Goal: Task Accomplishment & Management: Complete application form

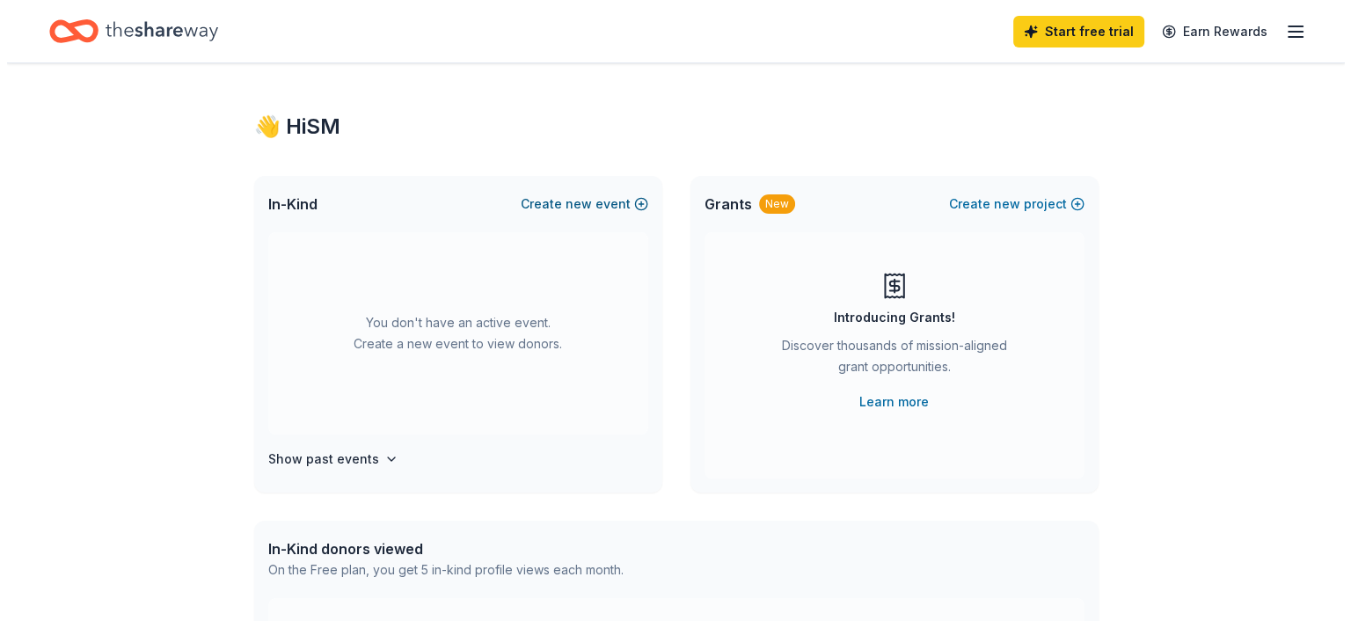
scroll to position [6, 0]
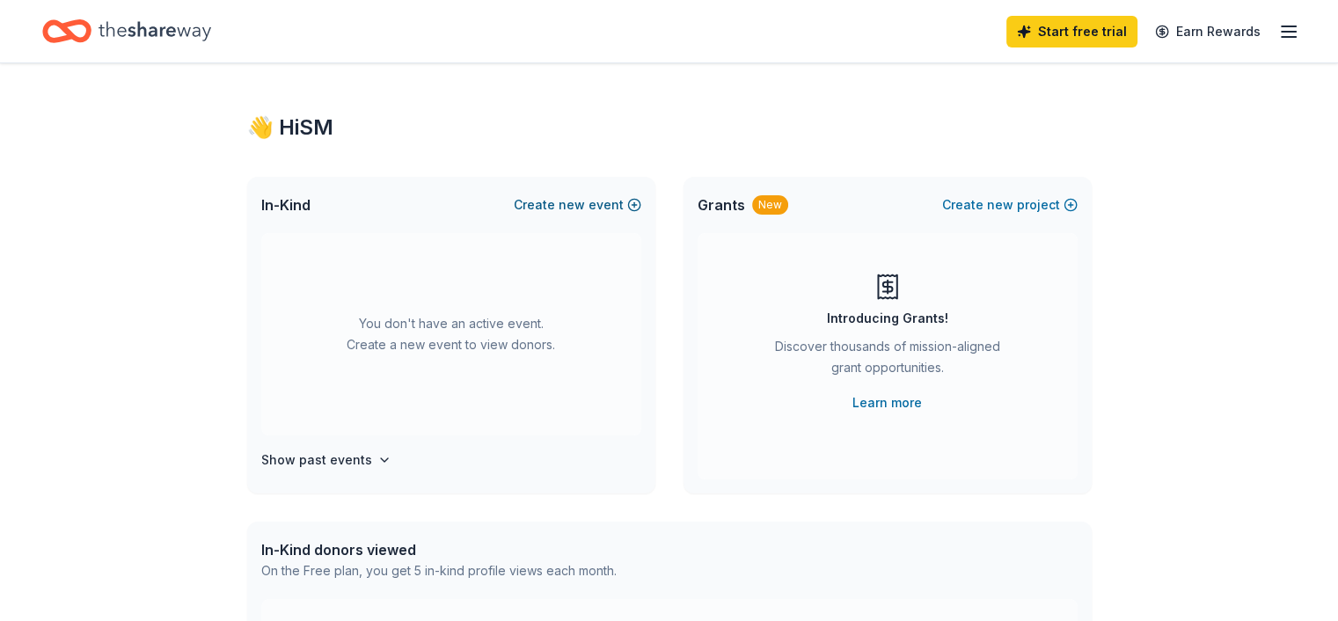
click at [567, 204] on span "new" at bounding box center [572, 204] width 26 height 21
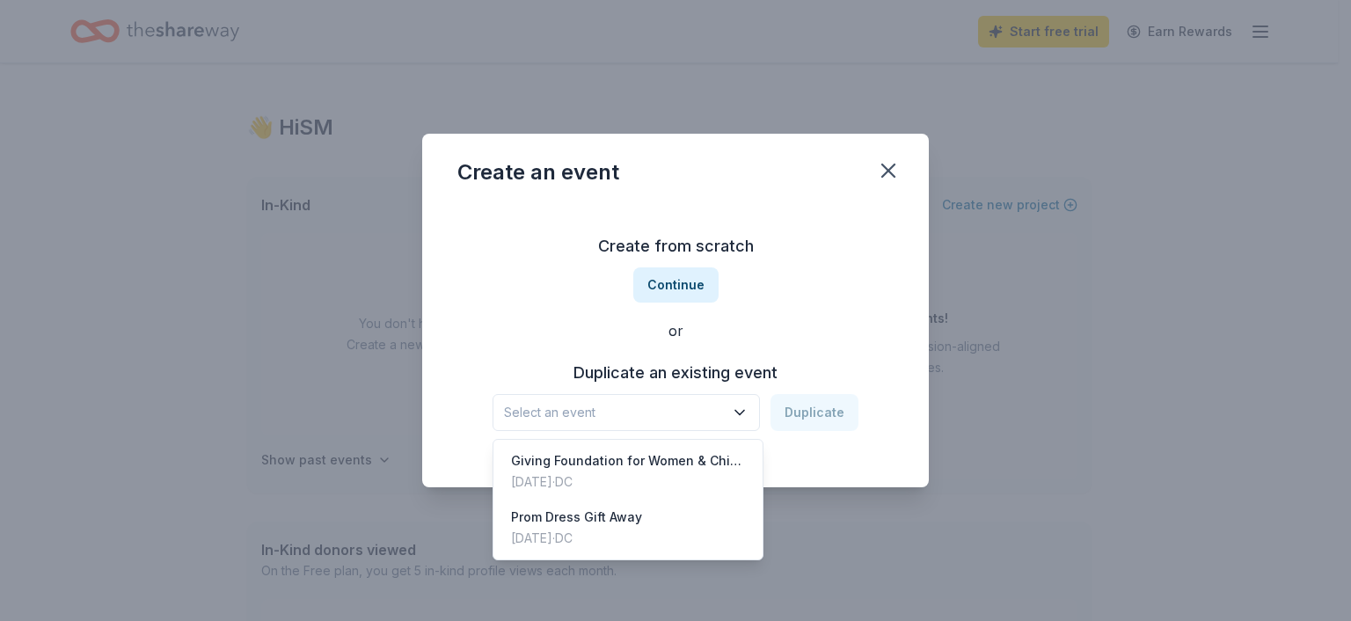
click at [748, 412] on icon "button" at bounding box center [740, 413] width 18 height 18
click at [684, 282] on div "Create from scratch Continue or Duplicate an existing event Select an event Dup…" at bounding box center [675, 331] width 436 height 255
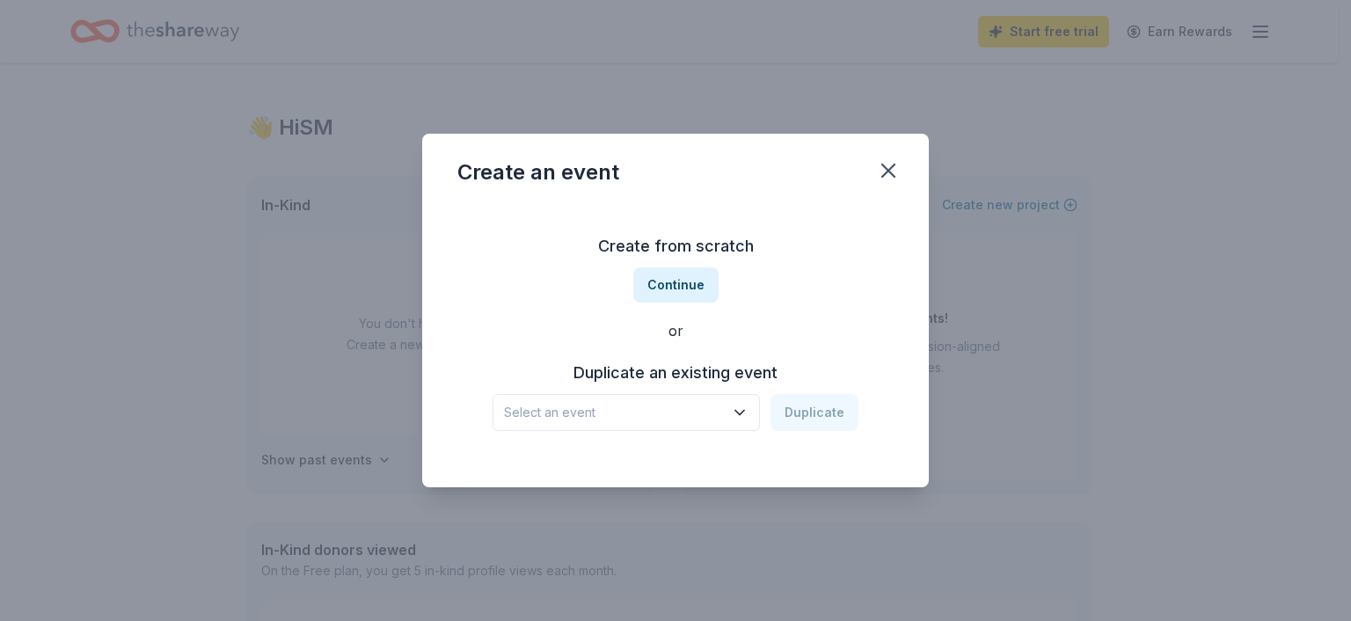
click at [684, 282] on button "Continue" at bounding box center [675, 284] width 85 height 35
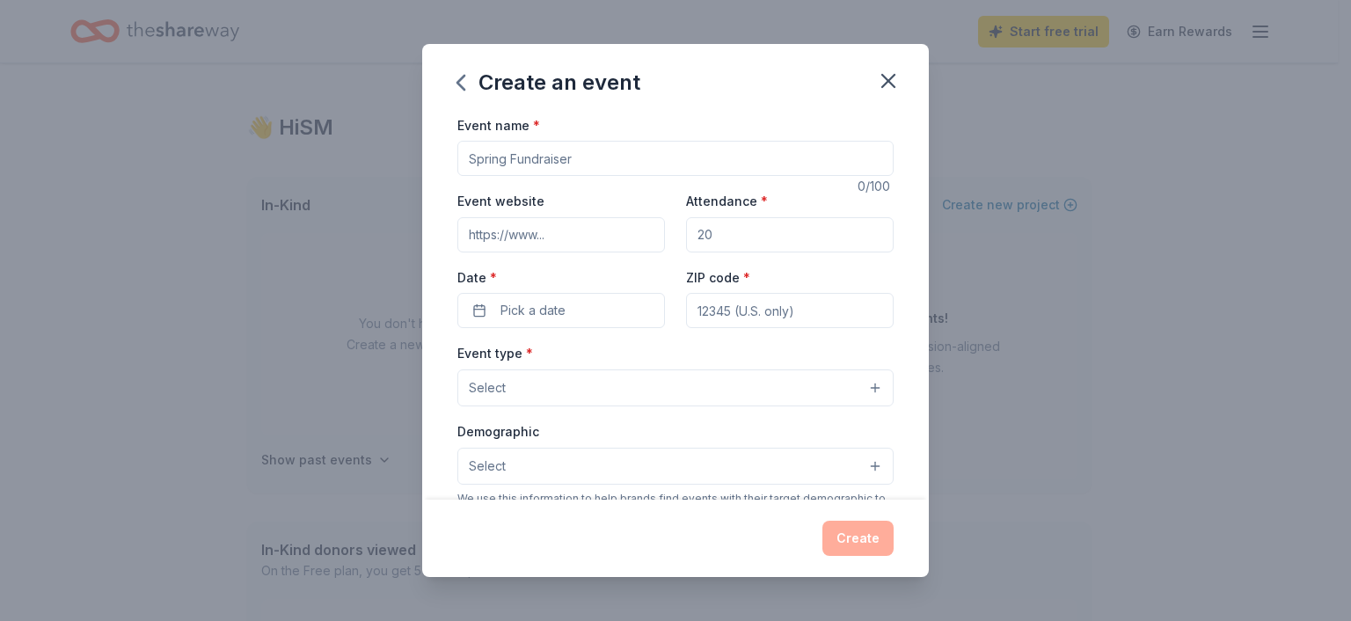
drag, startPoint x: 605, startPoint y: 166, endPoint x: 360, endPoint y: 150, distance: 246.0
click at [360, 150] on div "Create an event Event name * 0 /100 Event website Attendance * Date * Pick a da…" at bounding box center [675, 310] width 1351 height 621
type input "@"
type input "2025 Holiday Bazaar & Day Party Fundraiser"
click at [735, 244] on input "Attendance *" at bounding box center [790, 234] width 208 height 35
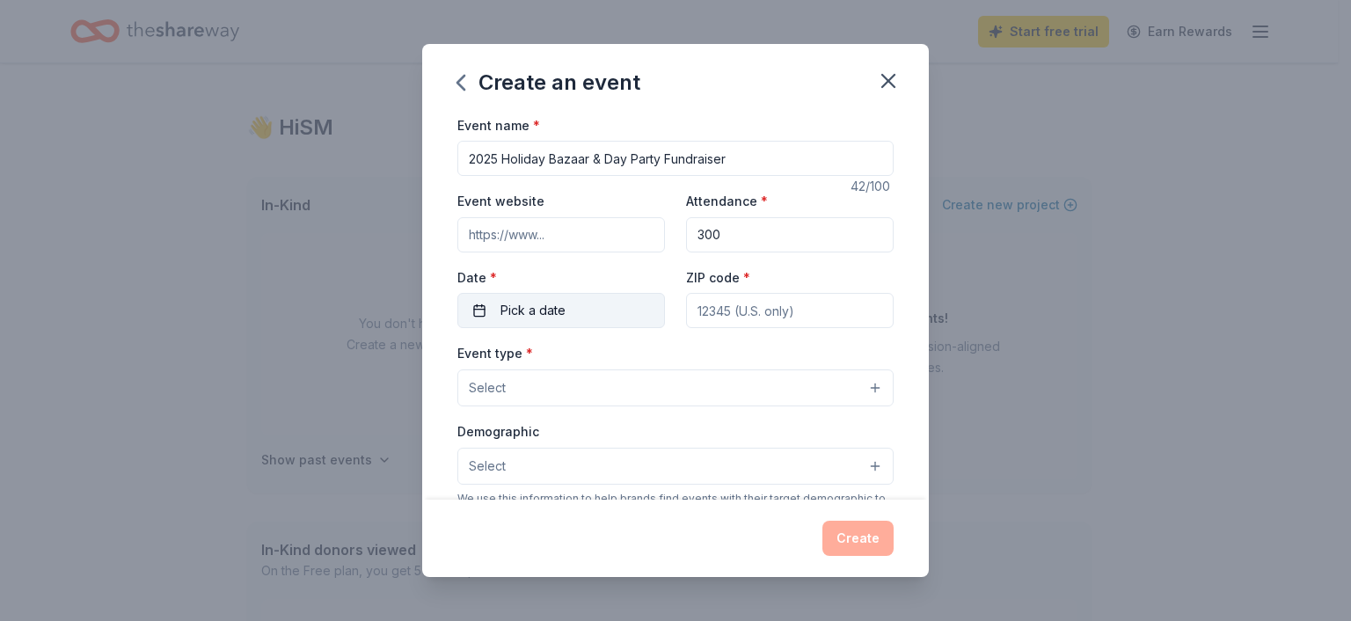
type input "300"
click at [633, 304] on button "Pick a date" at bounding box center [561, 310] width 208 height 35
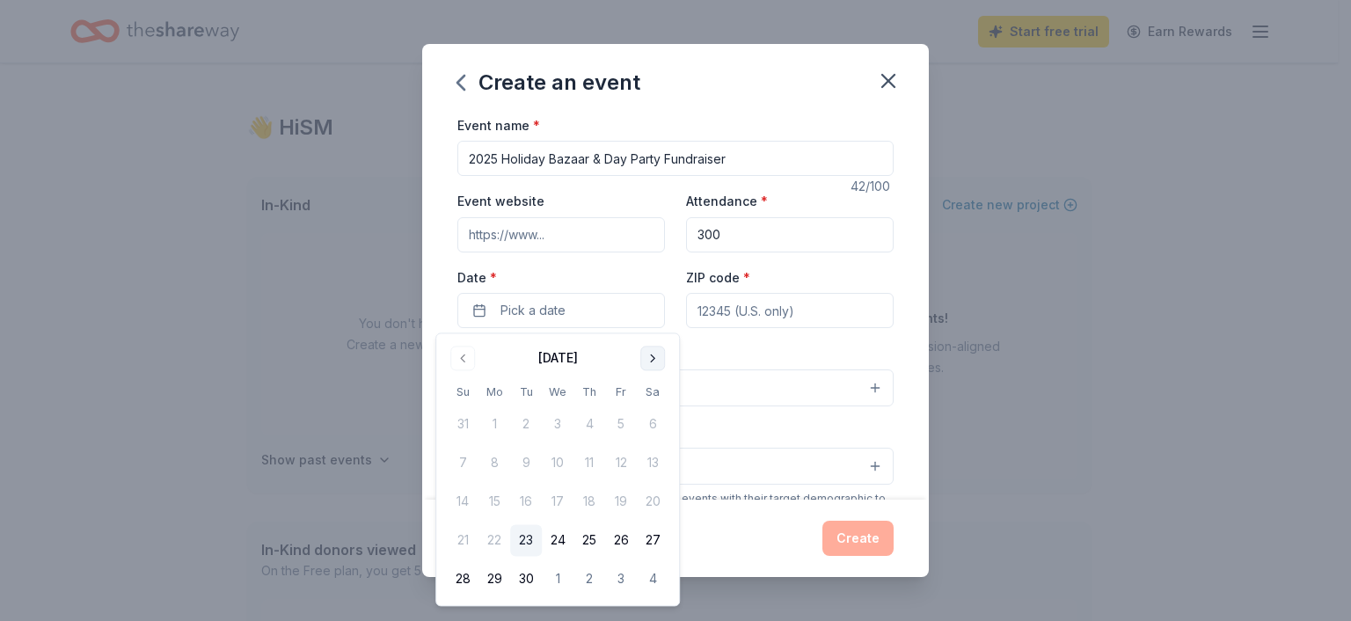
click at [650, 360] on button "Go to next month" at bounding box center [652, 358] width 25 height 25
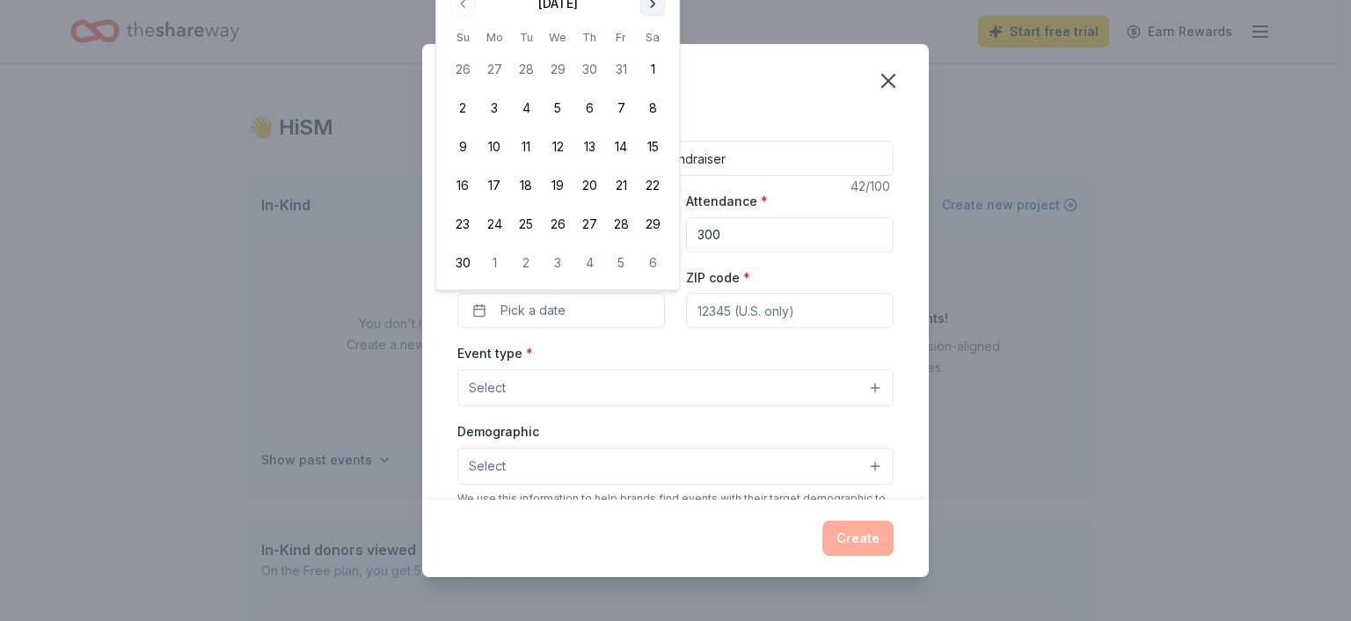
click at [655, 9] on button "Go to next month" at bounding box center [652, 3] width 25 height 25
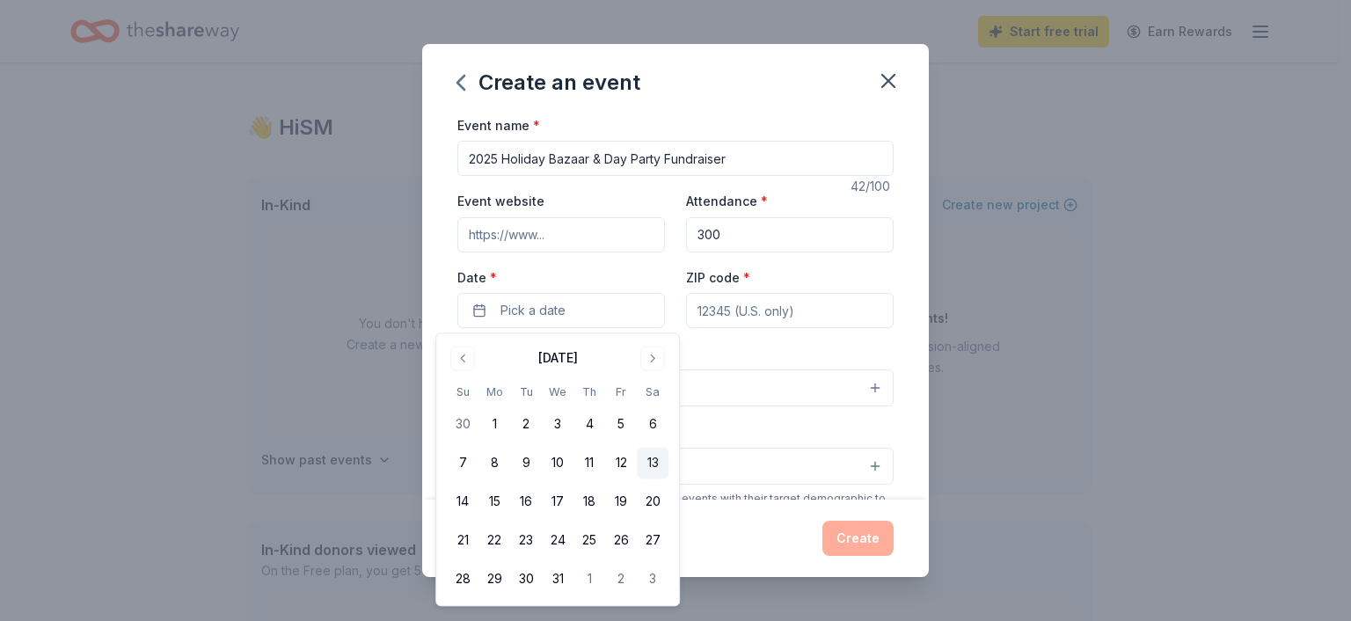
click at [656, 465] on button "13" at bounding box center [653, 464] width 32 height 32
click at [772, 316] on input "ZIP code *" at bounding box center [790, 310] width 208 height 35
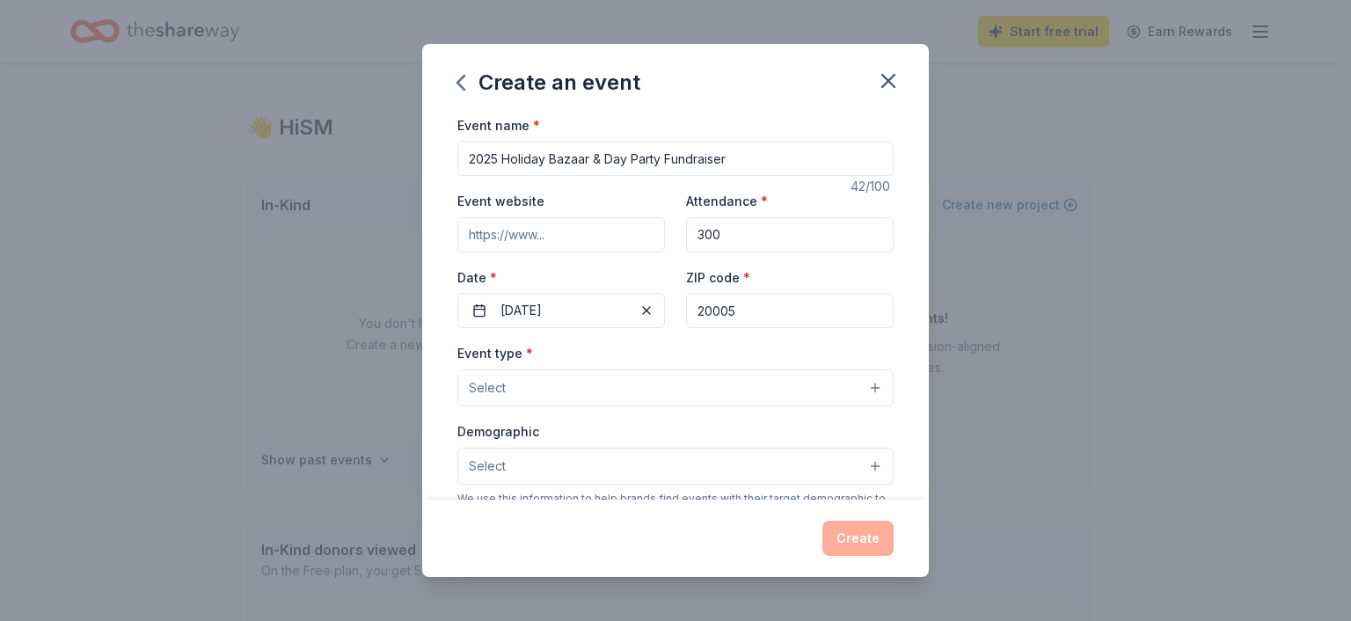
type input "20005"
click at [862, 389] on button "Select" at bounding box center [675, 388] width 436 height 37
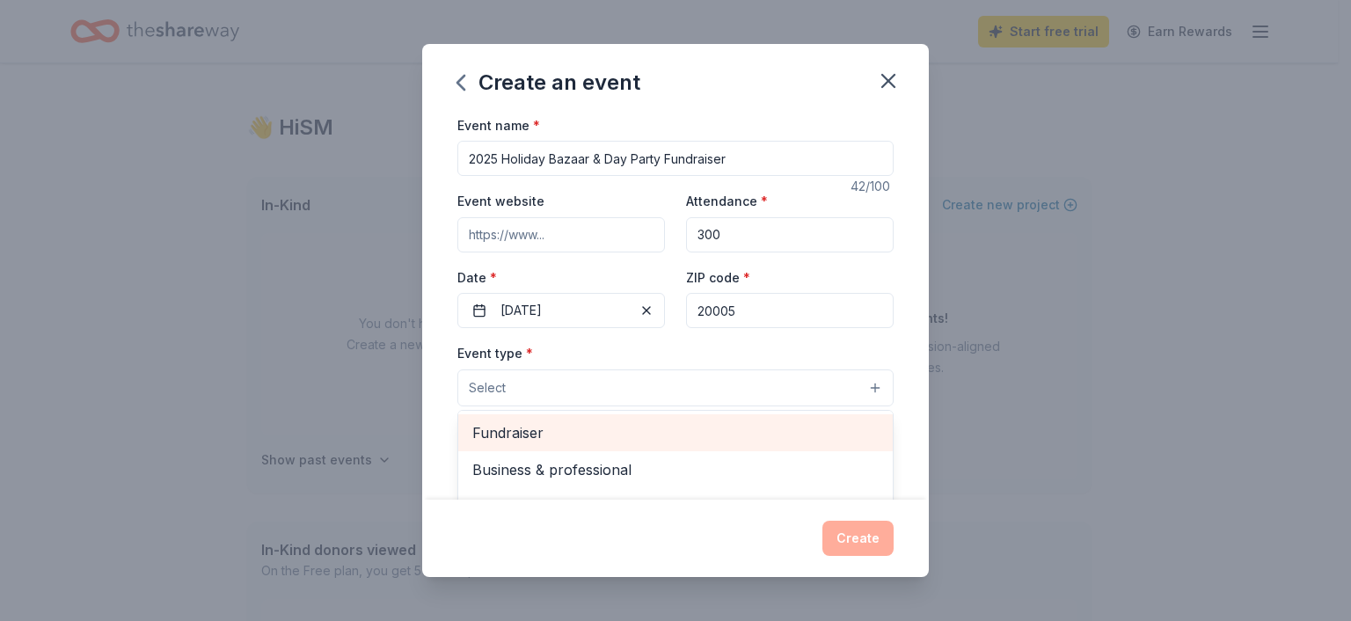
click at [737, 419] on div "Fundraiser" at bounding box center [675, 432] width 435 height 37
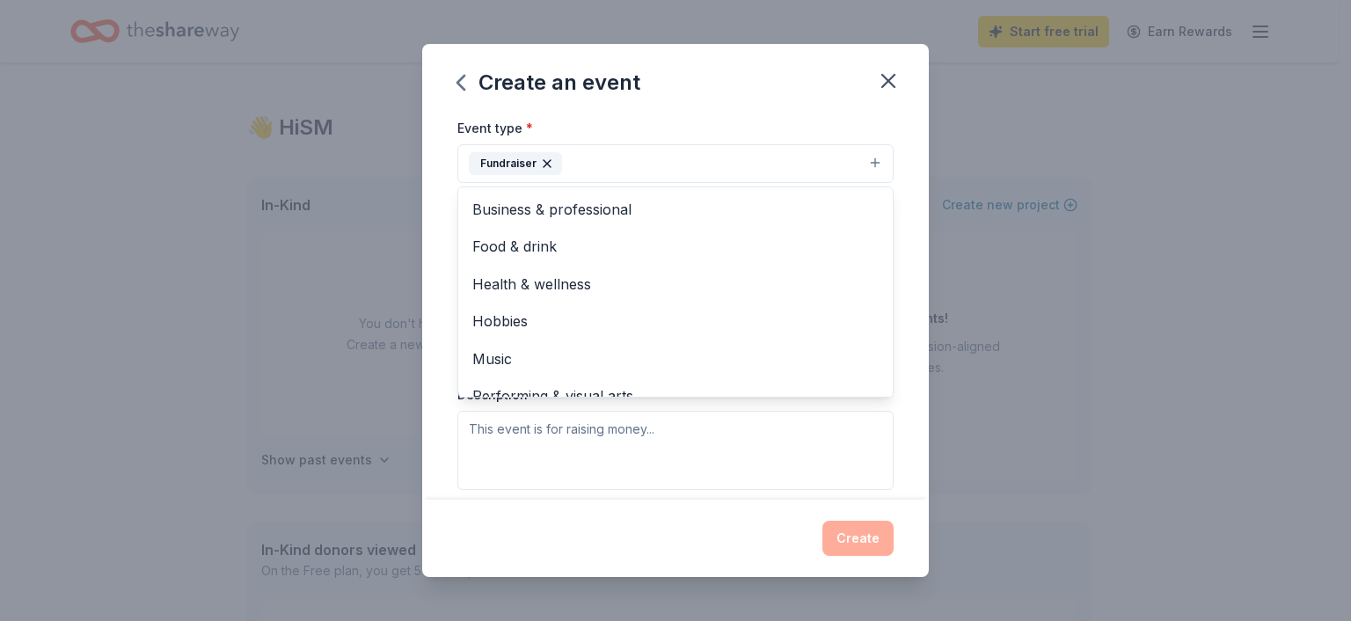
scroll to position [225, 0]
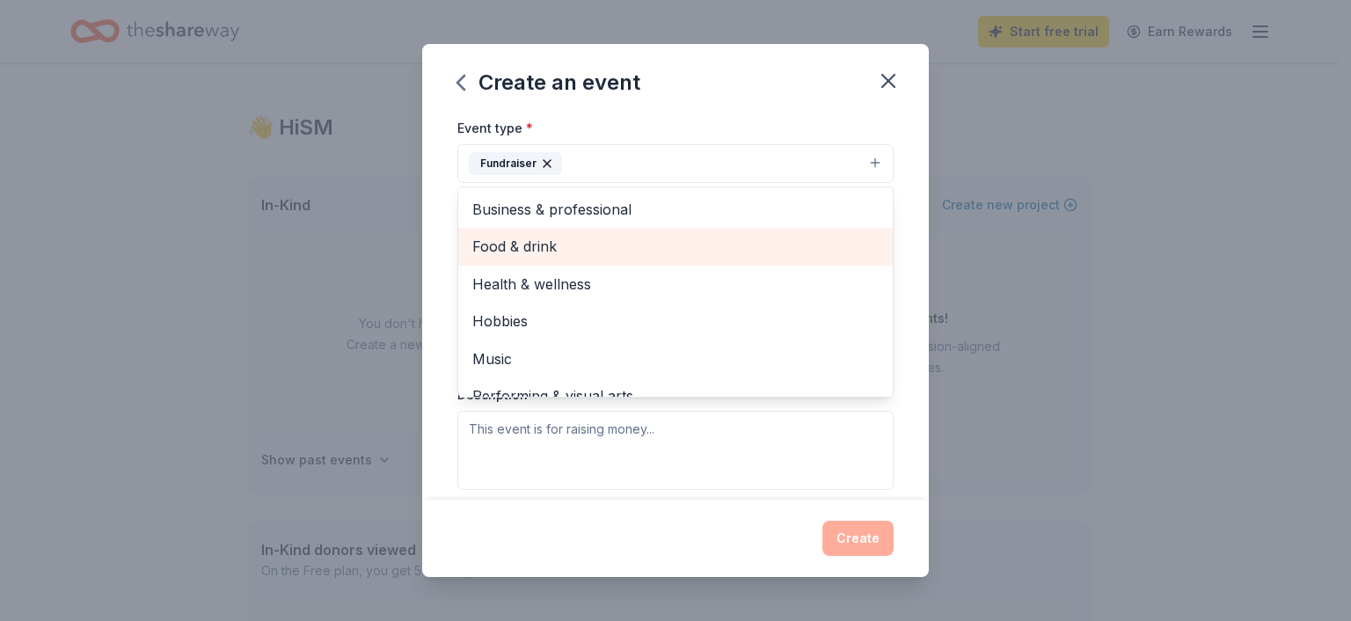
click at [602, 252] on span "Food & drink" at bounding box center [675, 246] width 406 height 23
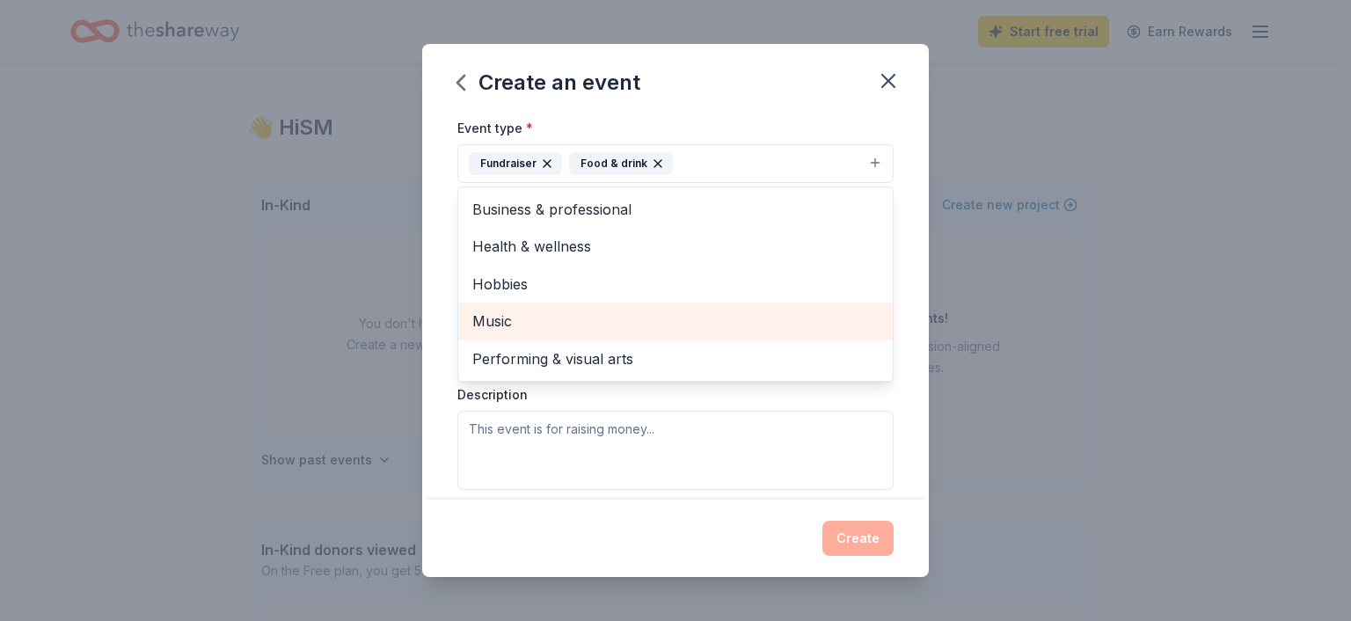
click at [580, 326] on span "Music" at bounding box center [675, 321] width 406 height 23
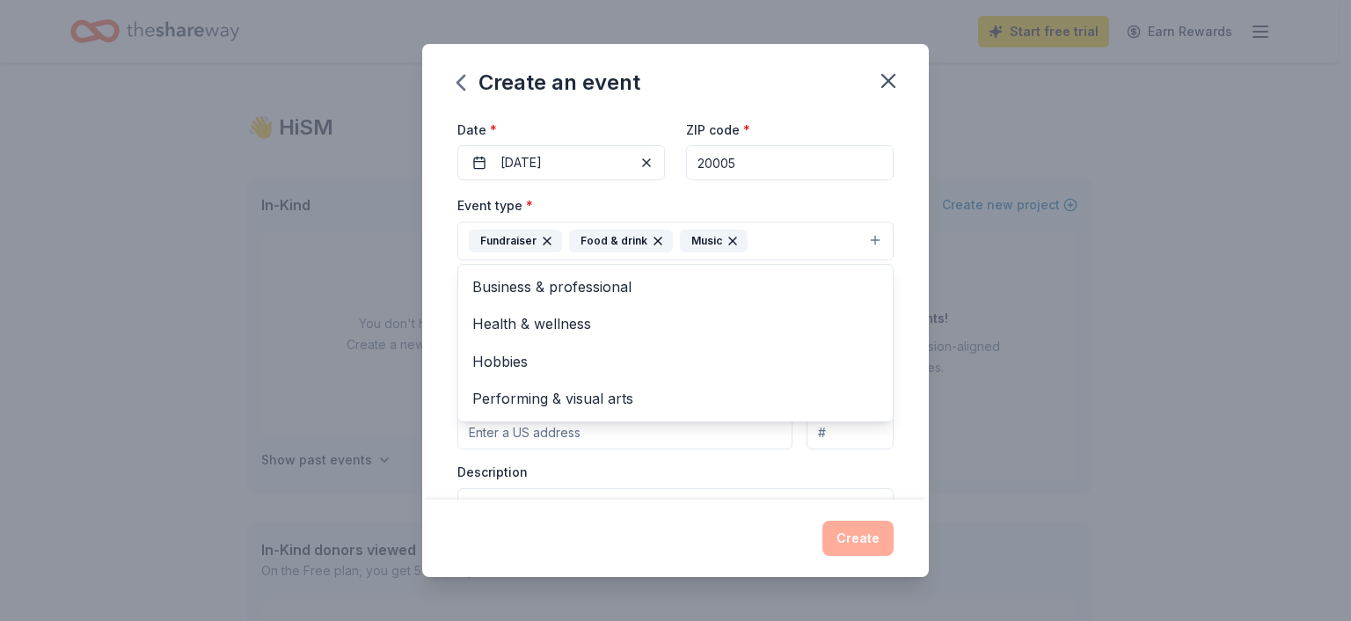
scroll to position [148, 0]
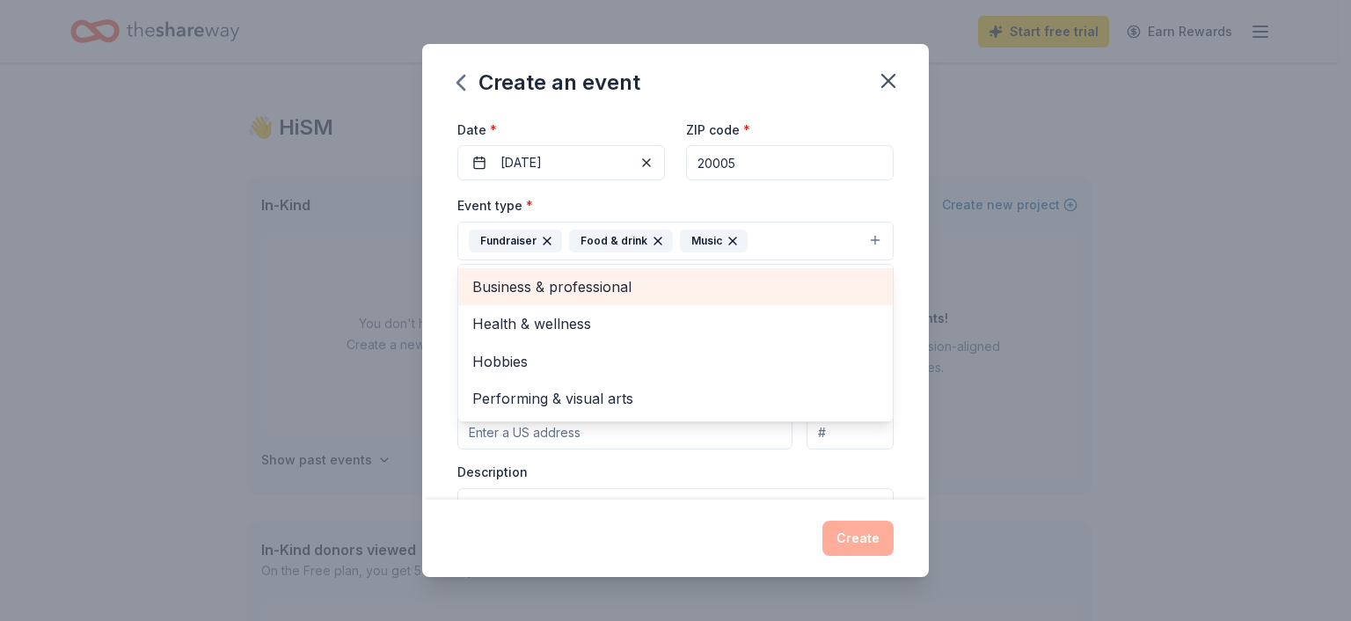
click at [694, 295] on span "Business & professional" at bounding box center [675, 286] width 406 height 23
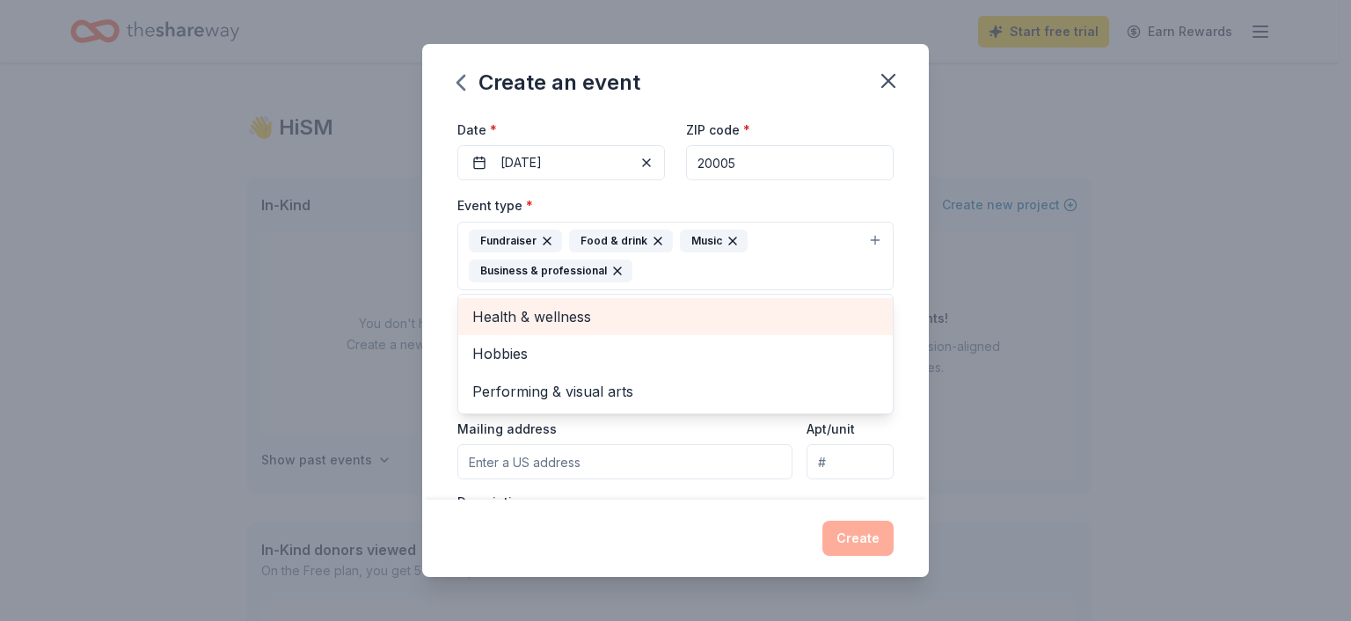
click at [897, 267] on div "Event name * 2025 Holiday Bazaar & Day Party Fundraiser 42 /100 Event website A…" at bounding box center [675, 307] width 507 height 386
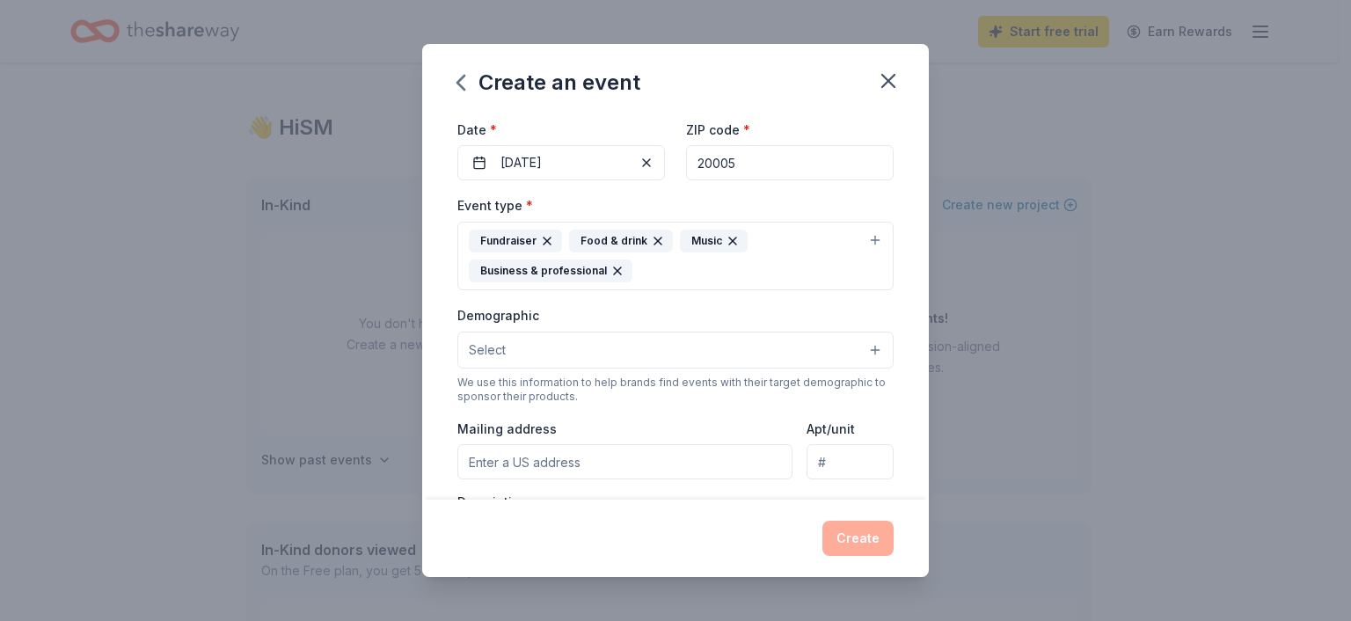
click at [858, 351] on button "Select" at bounding box center [675, 350] width 436 height 37
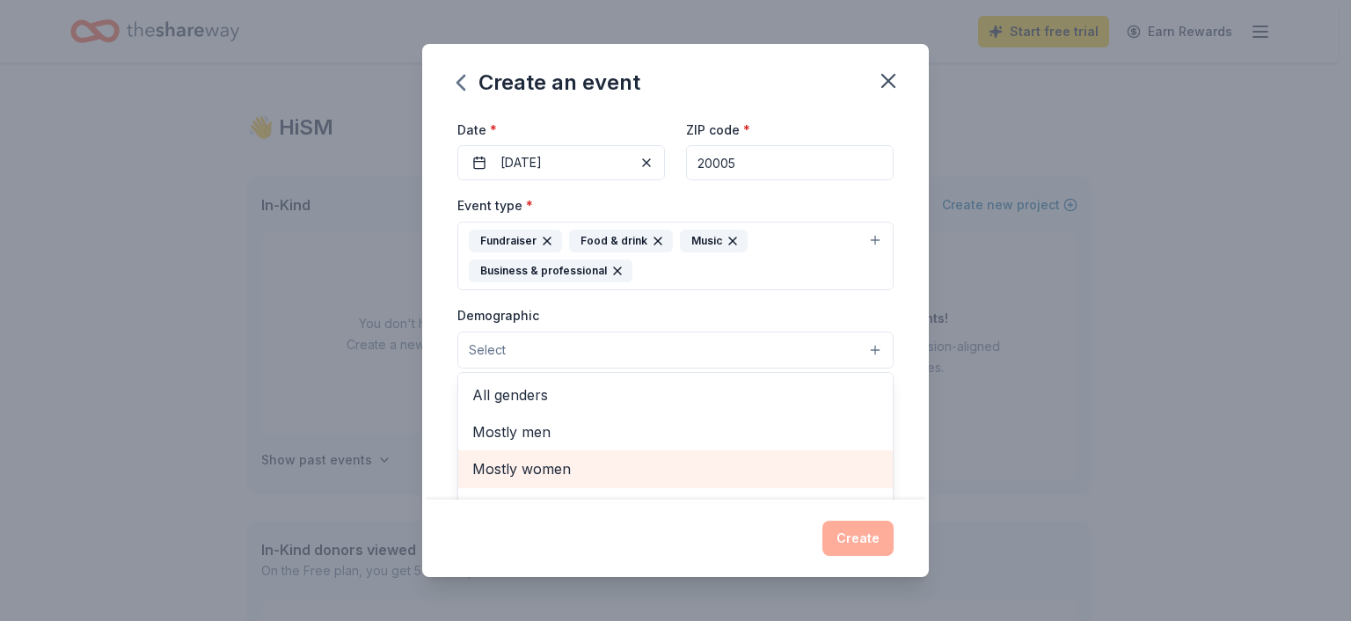
click at [668, 467] on span "Mostly women" at bounding box center [675, 468] width 406 height 23
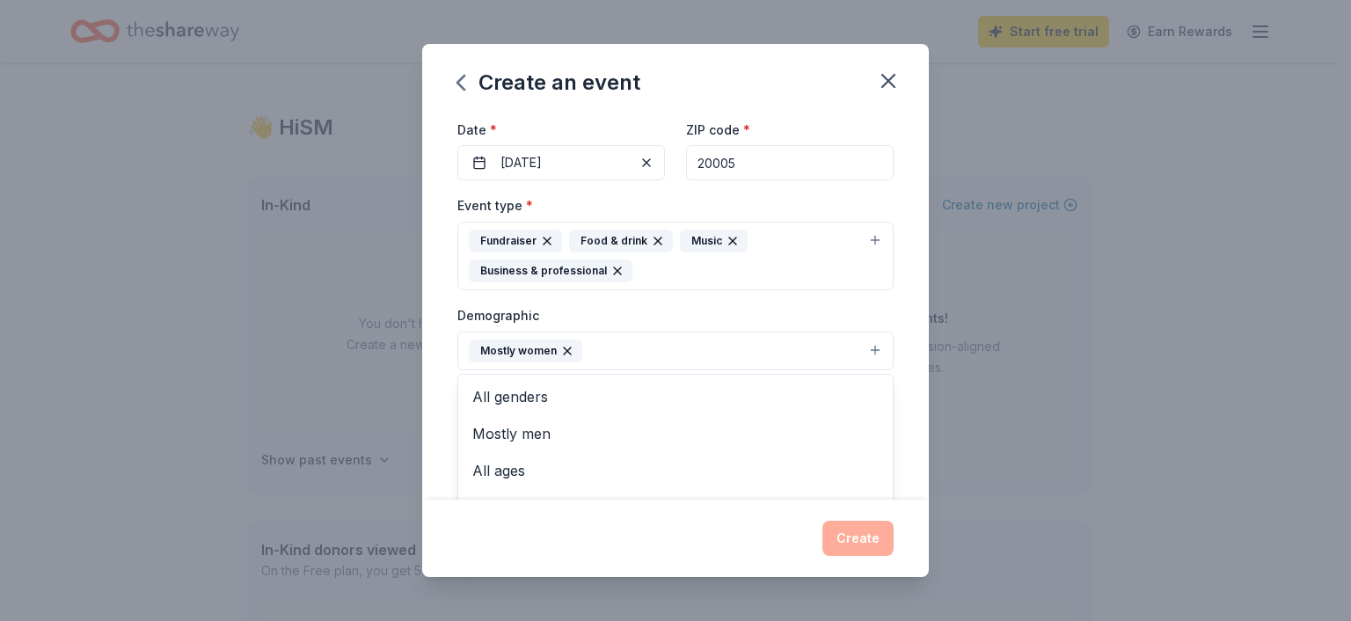
click at [899, 364] on div "Event name * 2025 Holiday Bazaar & Day Party Fundraiser 42 /100 Event website A…" at bounding box center [675, 307] width 507 height 386
click at [862, 348] on button "Mostly women" at bounding box center [675, 351] width 436 height 39
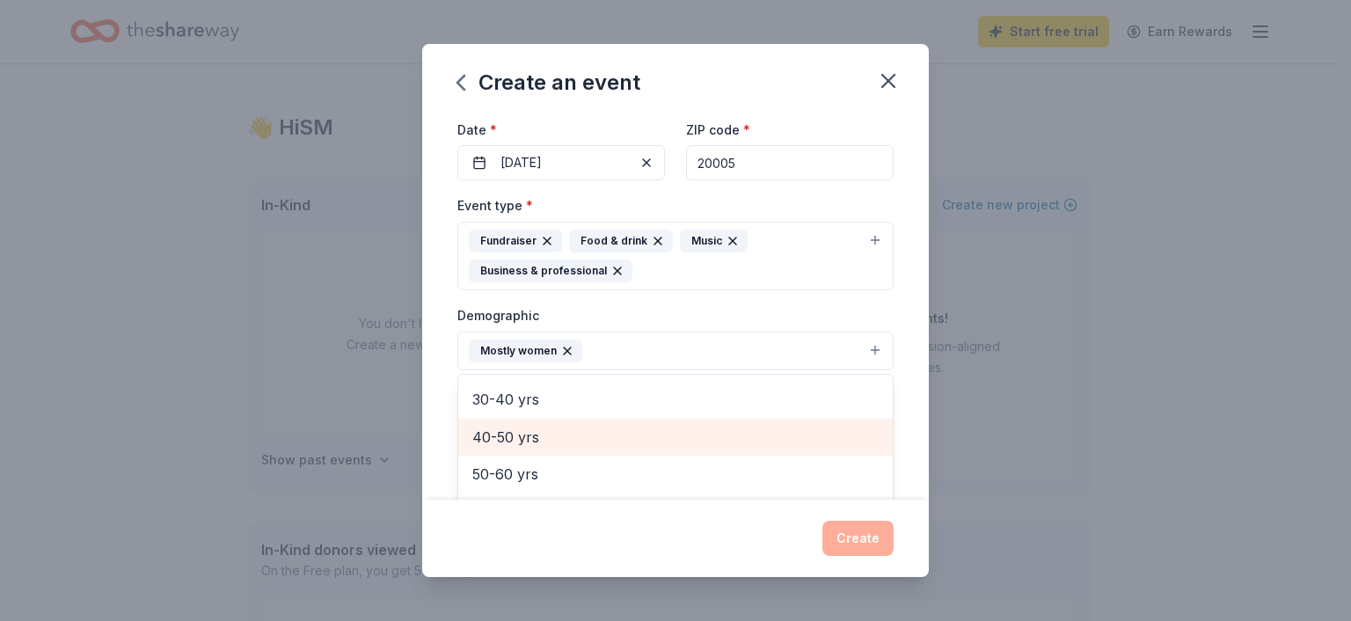
scroll to position [224, 0]
click at [671, 422] on span "40-50 yrs" at bounding box center [675, 433] width 406 height 23
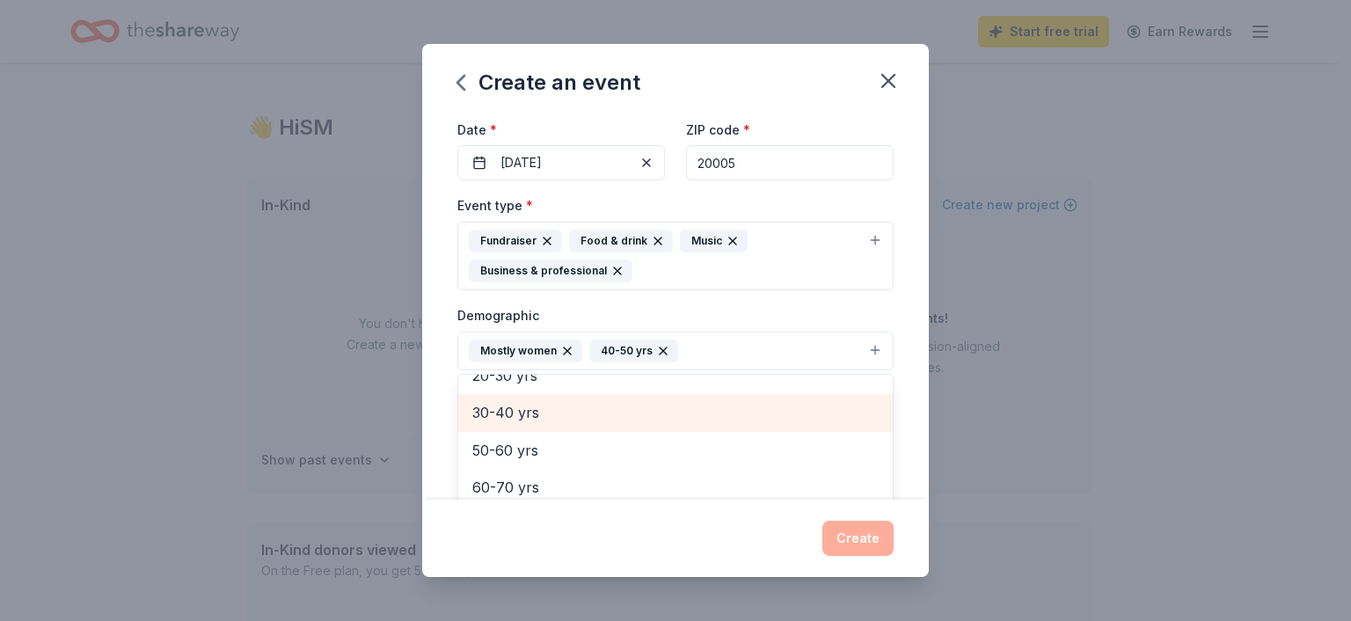
scroll to position [208, 0]
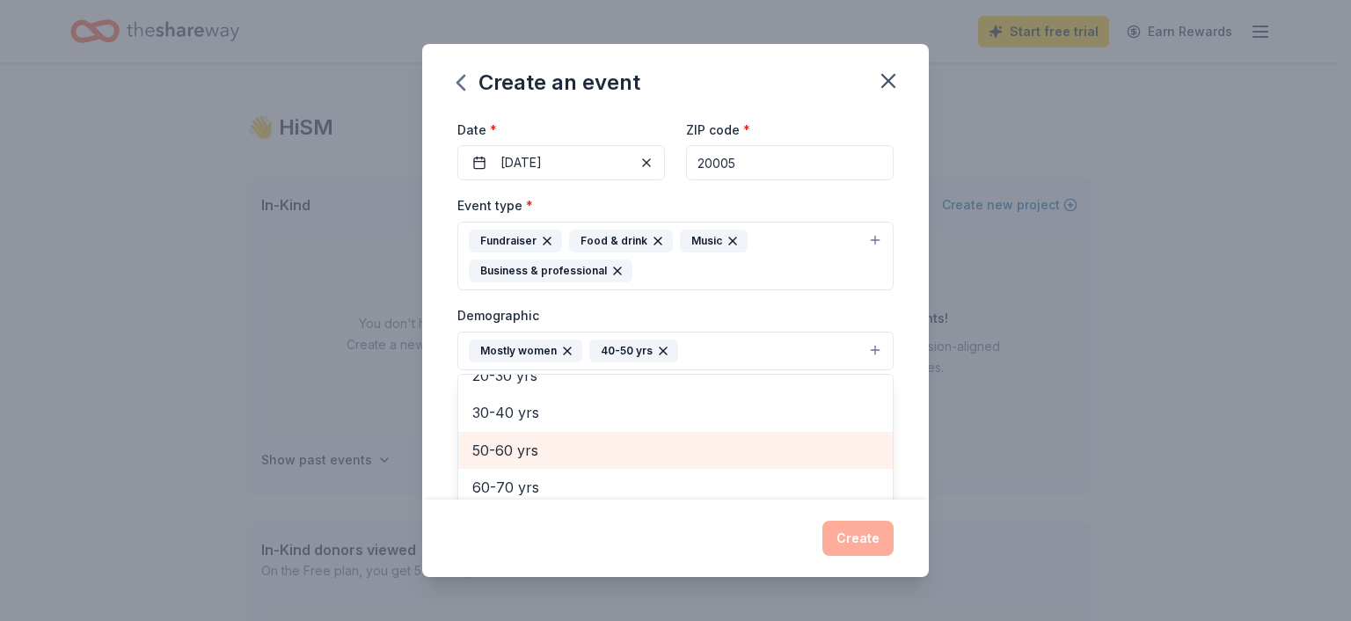
click at [614, 444] on span "50-60 yrs" at bounding box center [675, 450] width 406 height 23
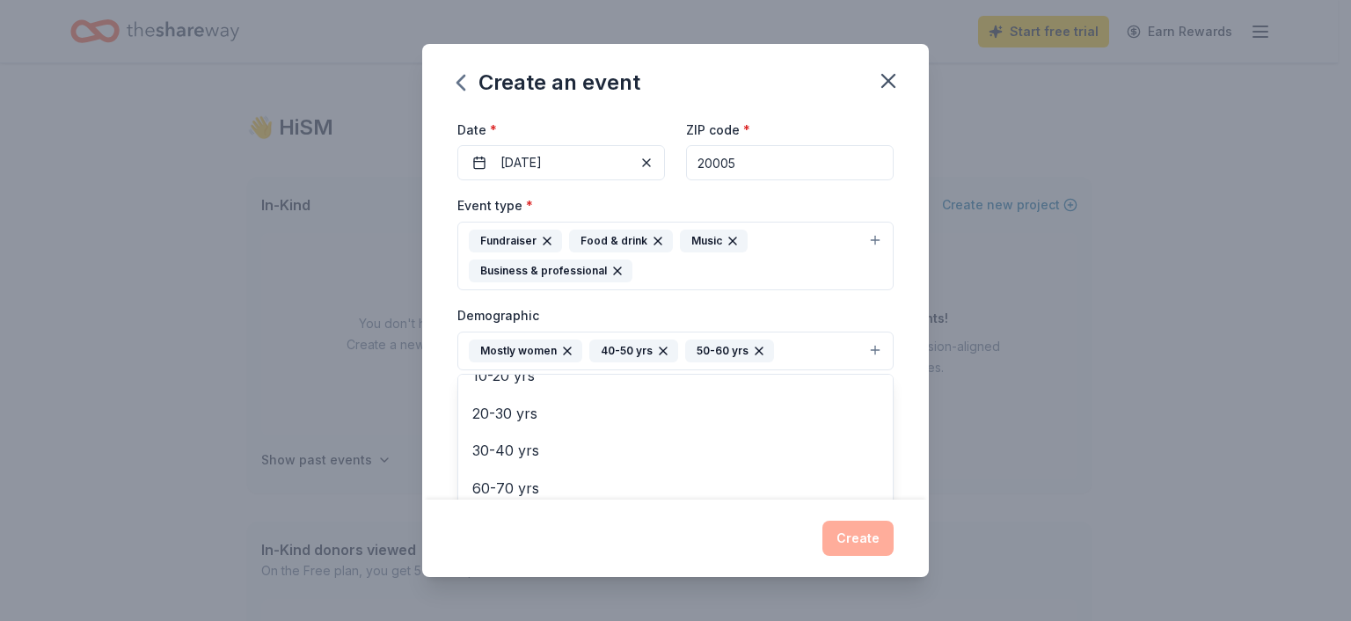
click at [897, 410] on div "Event name * 2025 Holiday Bazaar & Day Party Fundraiser 42 /100 Event website A…" at bounding box center [675, 307] width 507 height 386
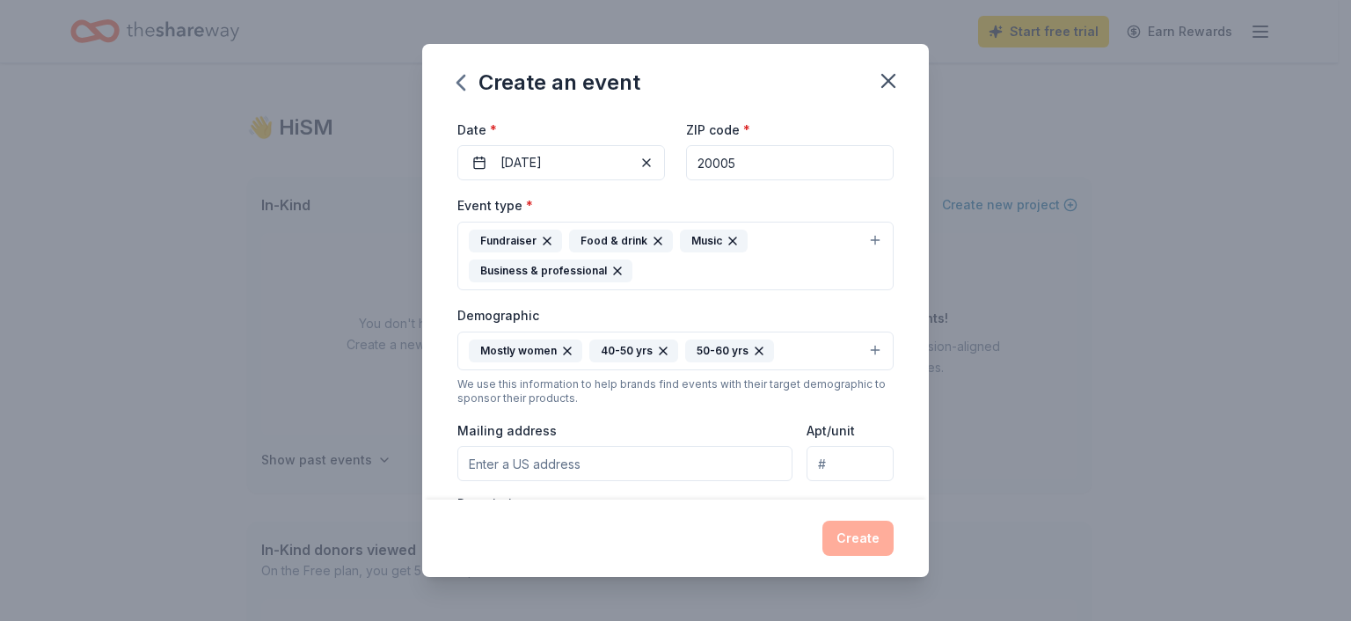
click at [818, 354] on button "Mostly women 40-50 yrs 50-60 yrs" at bounding box center [675, 351] width 436 height 39
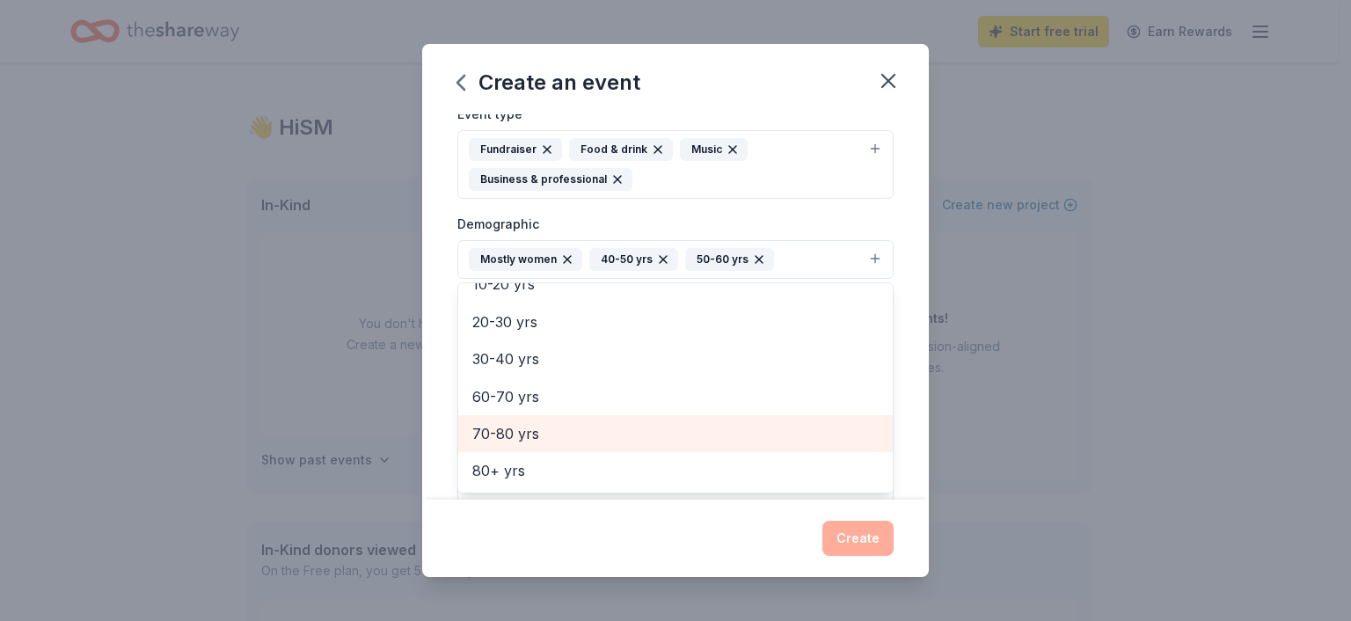
scroll to position [311, 0]
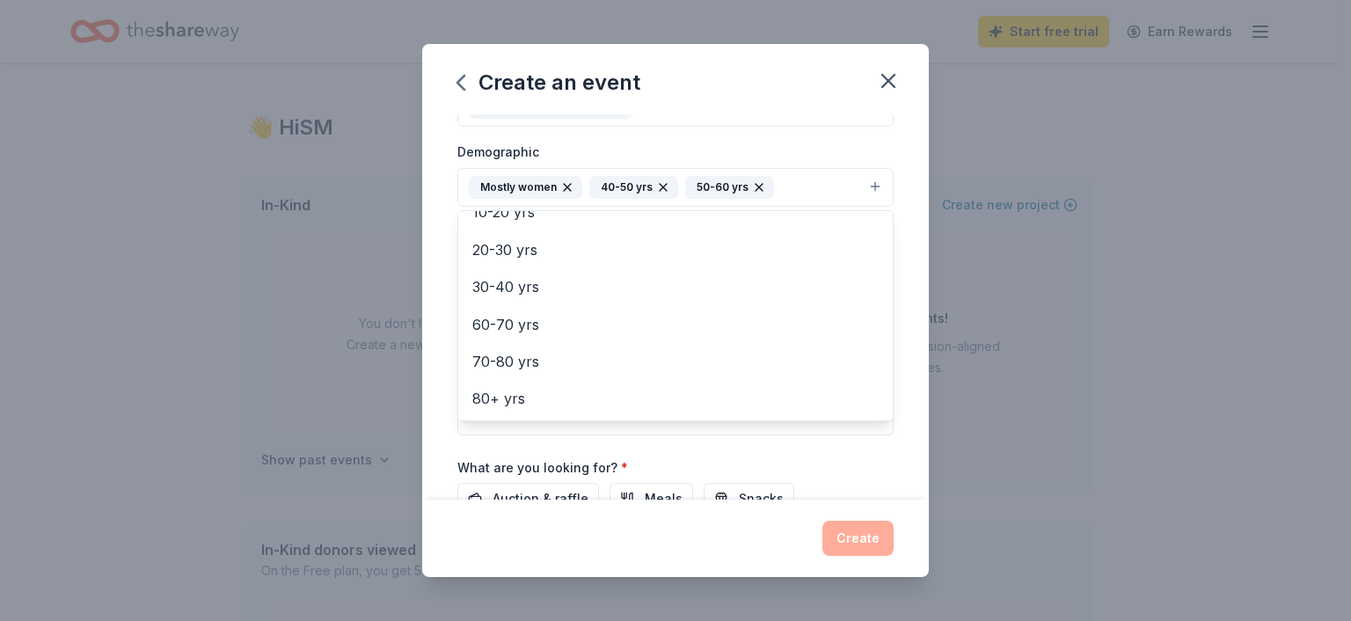
click at [900, 393] on div "Event name * 2025 Holiday Bazaar & Day Party Fundraiser 42 /100 Event website A…" at bounding box center [675, 307] width 507 height 386
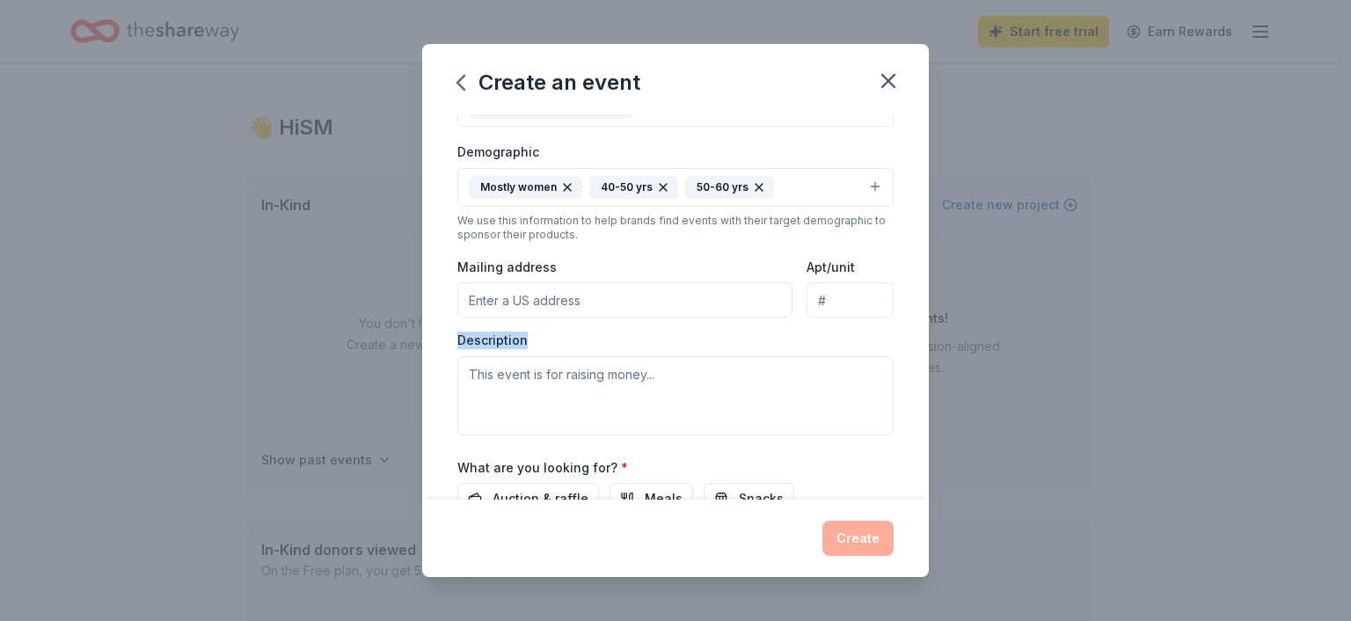
drag, startPoint x: 900, startPoint y: 393, endPoint x: 686, endPoint y: 379, distance: 214.3
click at [686, 379] on div "Event name * 2025 Holiday Bazaar & Day Party Fundraiser 42 /100 Event website A…" at bounding box center [675, 307] width 507 height 386
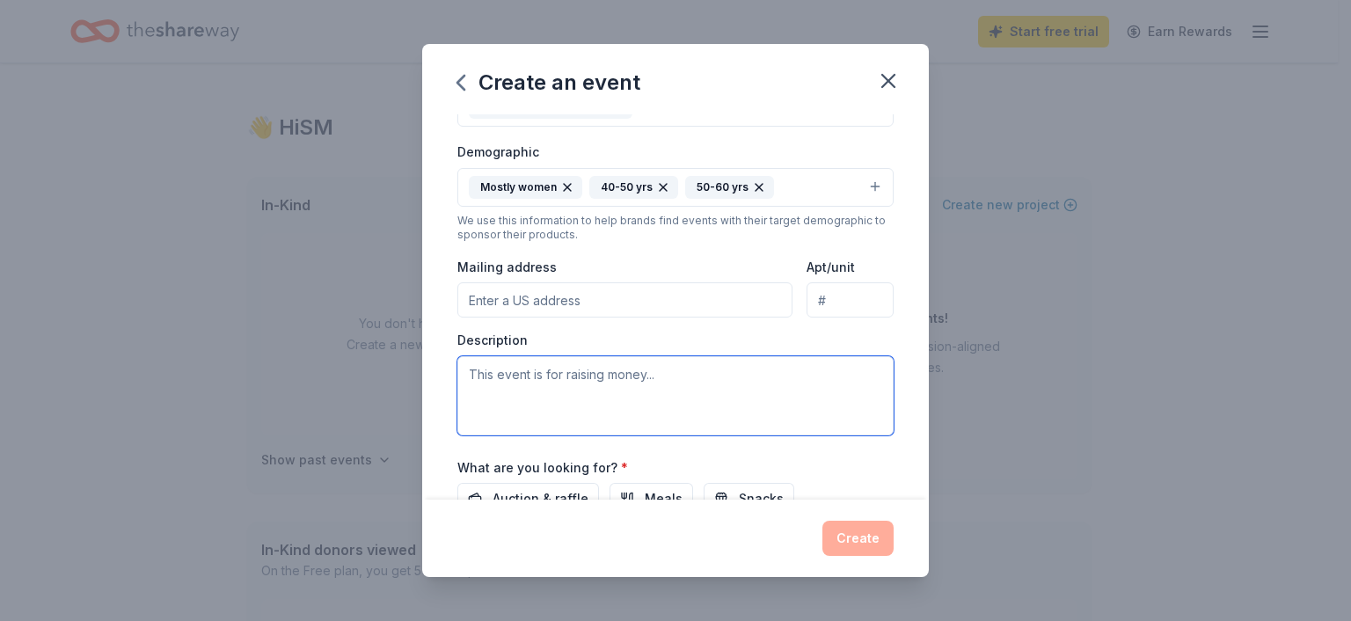
click at [472, 376] on textarea at bounding box center [675, 395] width 436 height 79
paste textarea "our 15th Annual Holiday Bazaar & Day Party for a Cause"
drag, startPoint x: 468, startPoint y: 381, endPoint x: 875, endPoint y: 406, distance: 407.2
click at [875, 406] on textarea "our 15th Annual Holiday Bazaar & Day Party for a Cause" at bounding box center [675, 395] width 436 height 79
paste textarea "e’re a [US_STATE]-based nonprofit dedicated to improving the lives of underserv…"
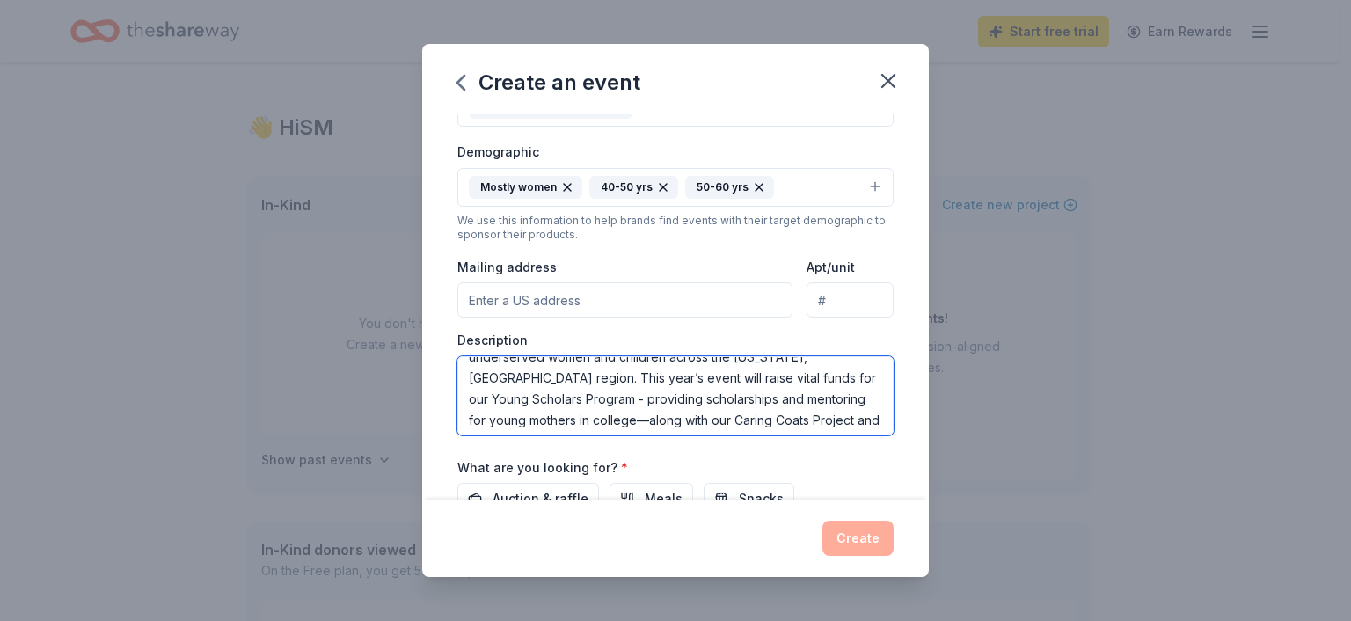
scroll to position [0, 0]
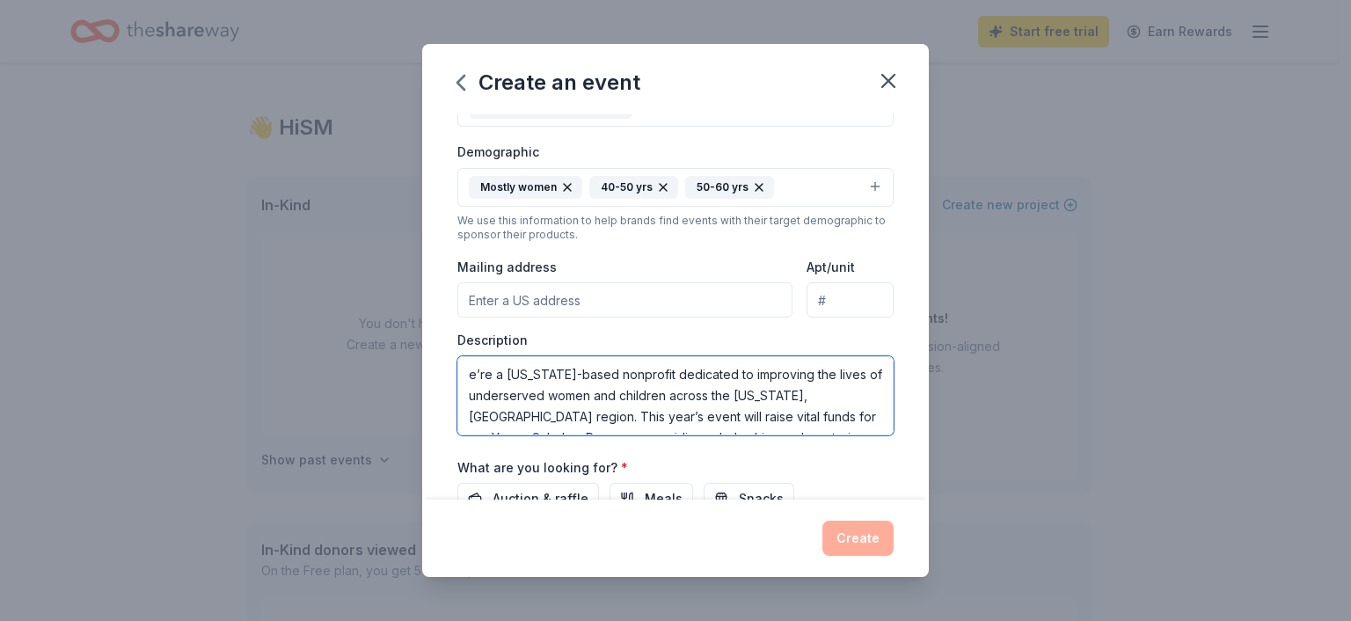
click at [468, 379] on textarea "e’re a [US_STATE]-based nonprofit dedicated to improving the lives of underserv…" at bounding box center [675, 395] width 436 height 79
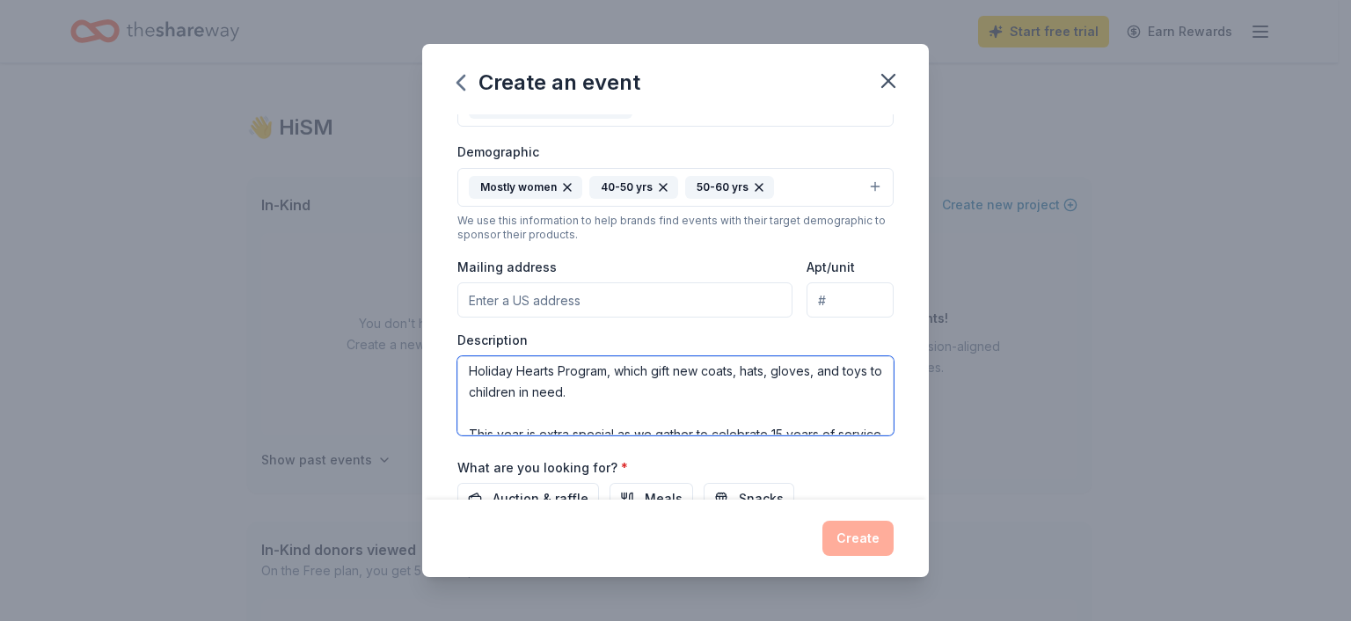
scroll to position [148, 0]
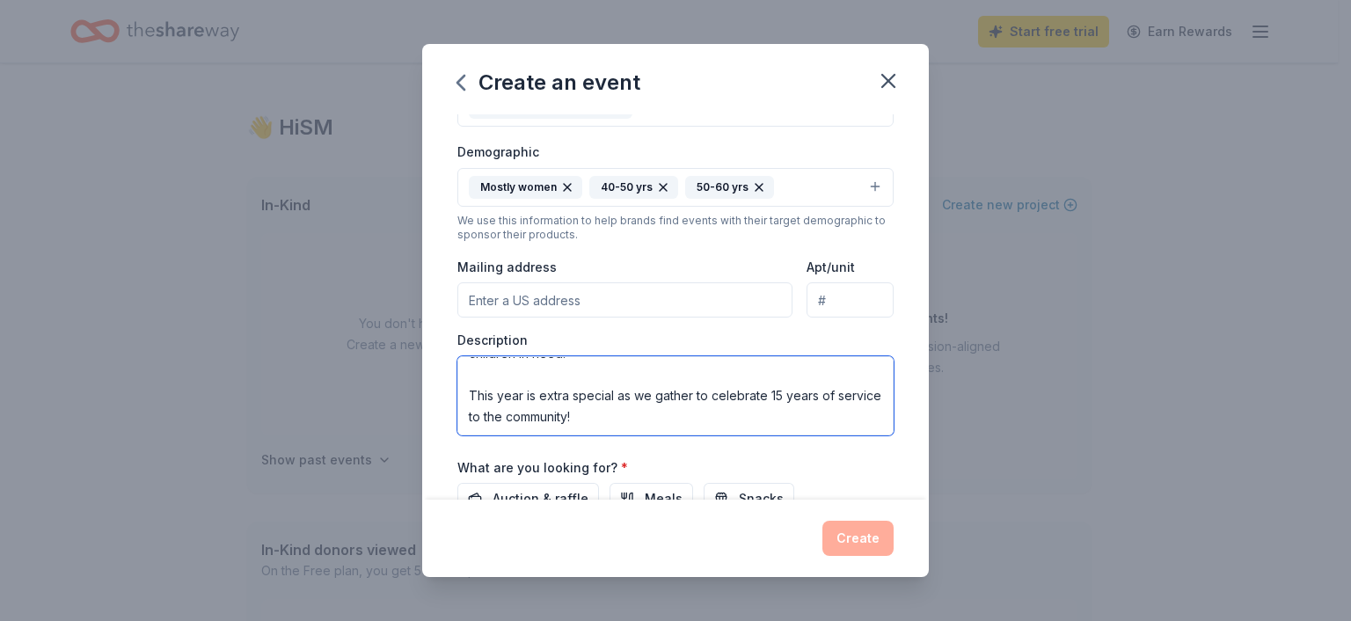
click at [493, 387] on textarea "We're a [US_STATE]-based nonprofit dedicated to improving the lives of underser…" at bounding box center [675, 395] width 436 height 79
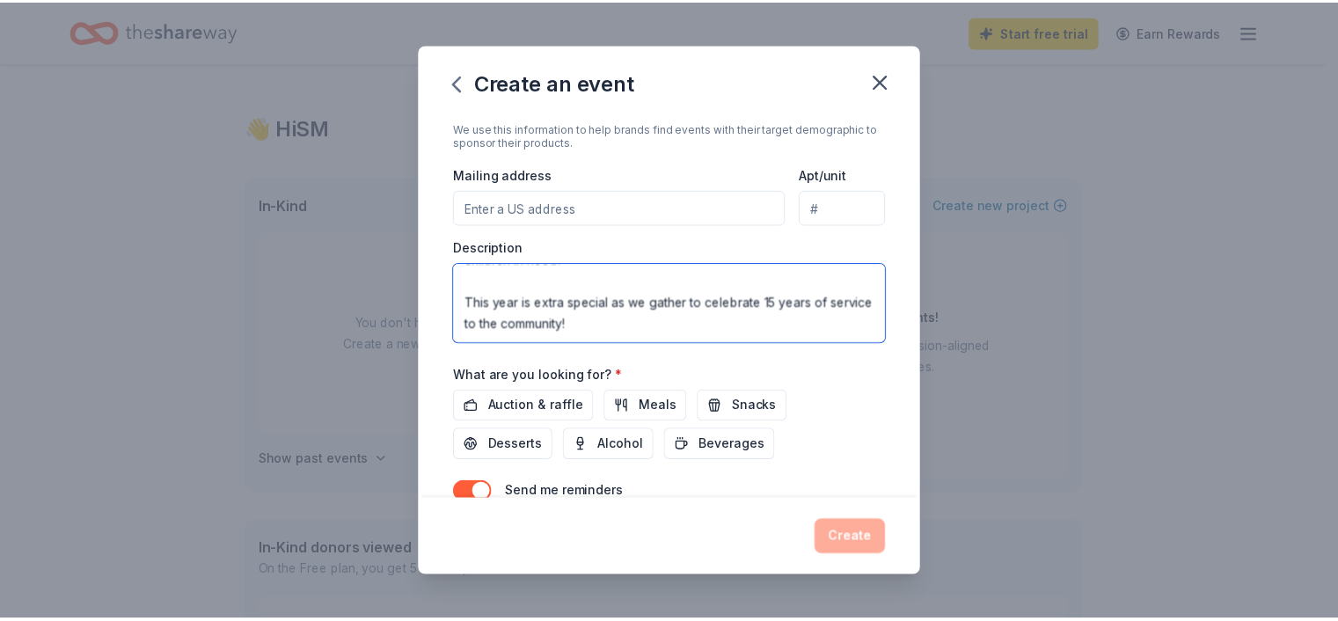
scroll to position [487, 0]
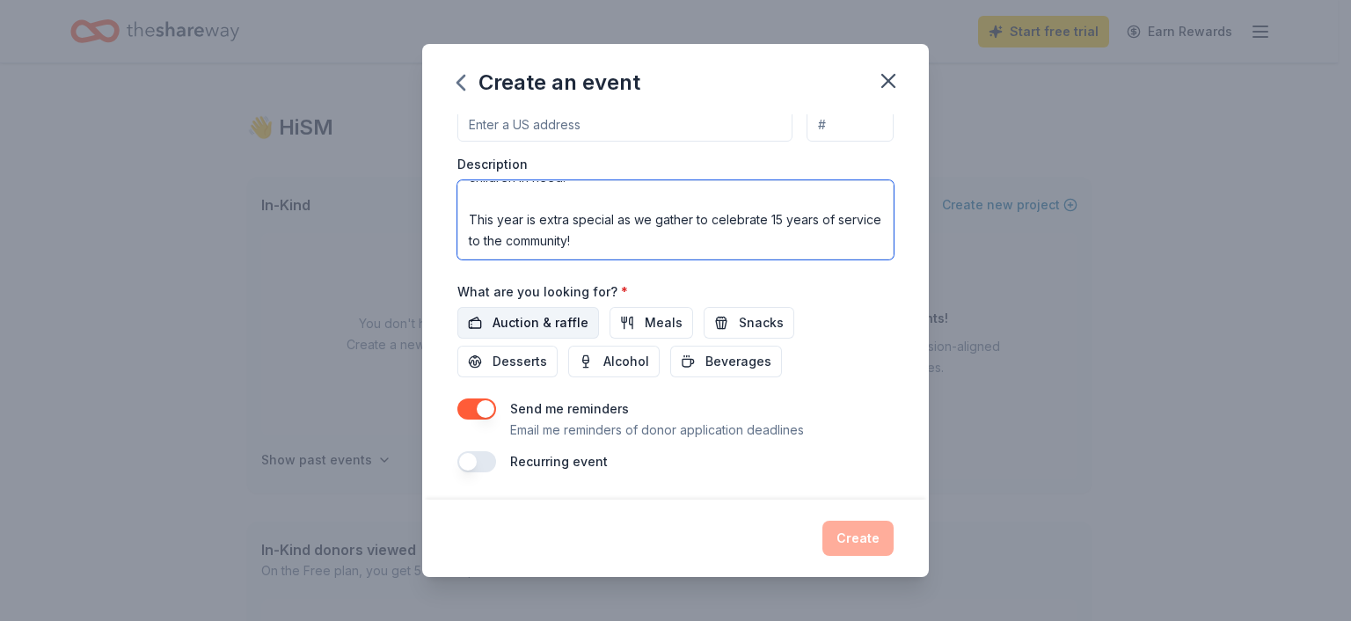
type textarea "We're a [US_STATE]-based nonprofit dedicated to improving the lives of underser…"
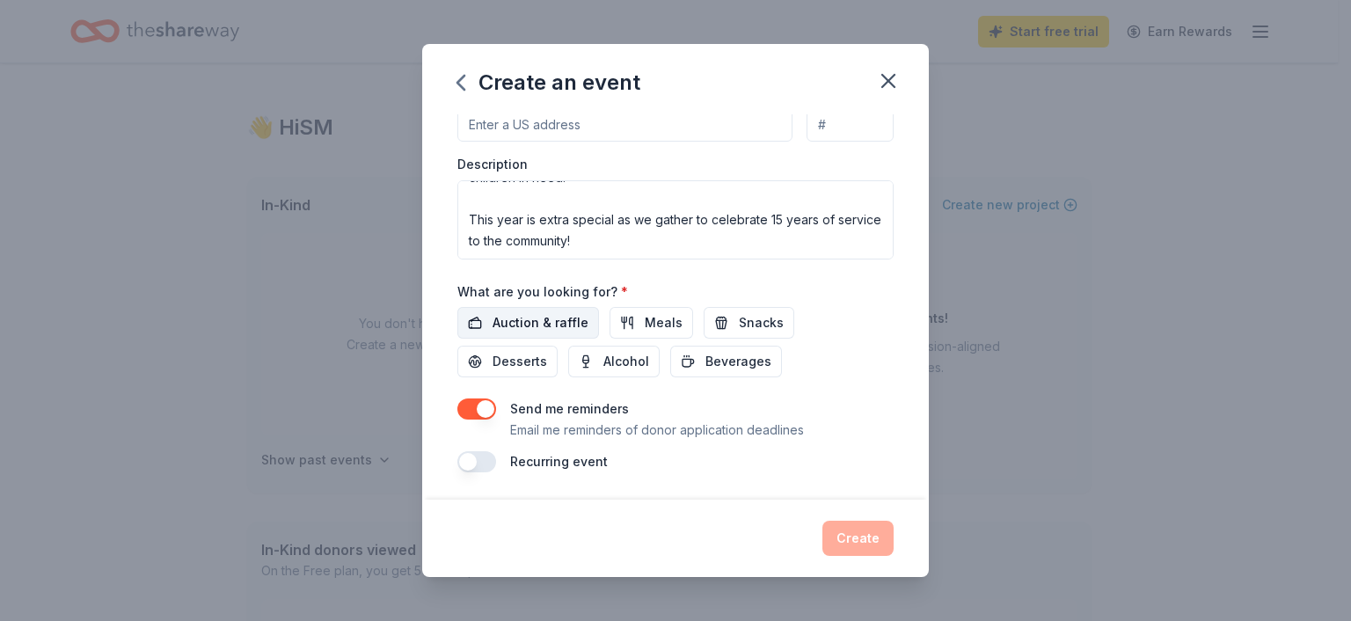
click at [543, 312] on span "Auction & raffle" at bounding box center [541, 322] width 96 height 21
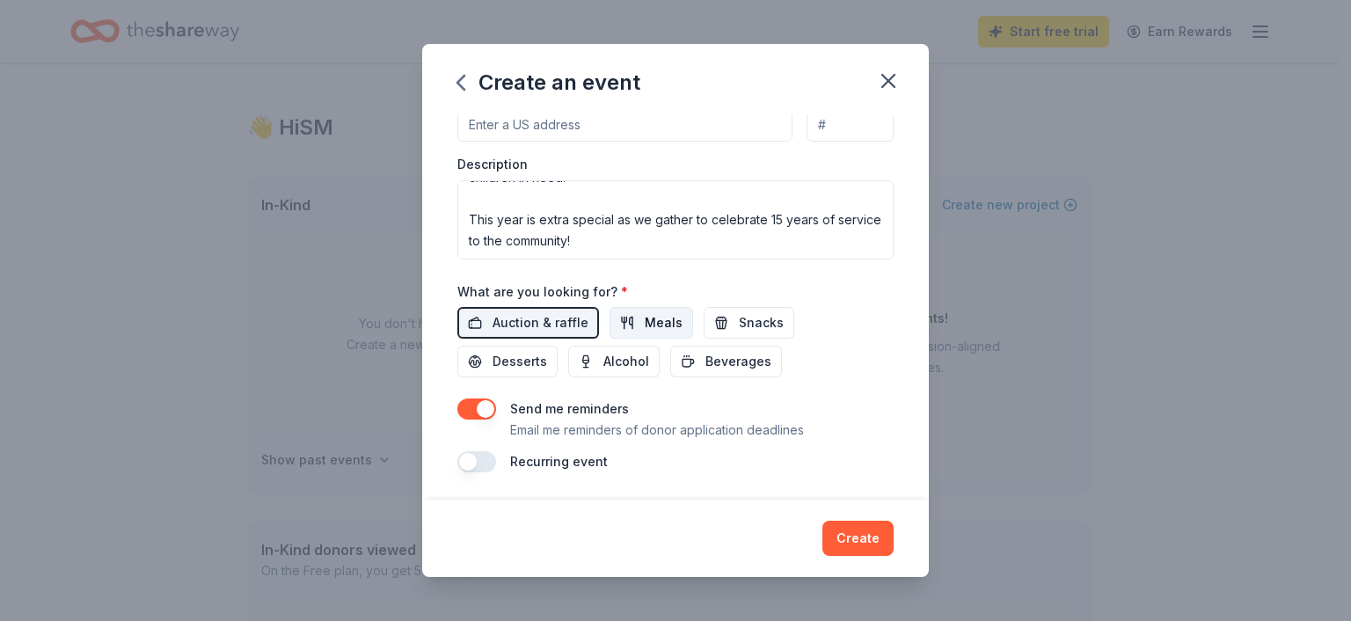
click at [653, 314] on span "Meals" at bounding box center [664, 322] width 38 height 21
click at [750, 322] on span "Snacks" at bounding box center [761, 322] width 45 height 21
click at [621, 363] on span "Alcohol" at bounding box center [627, 361] width 46 height 21
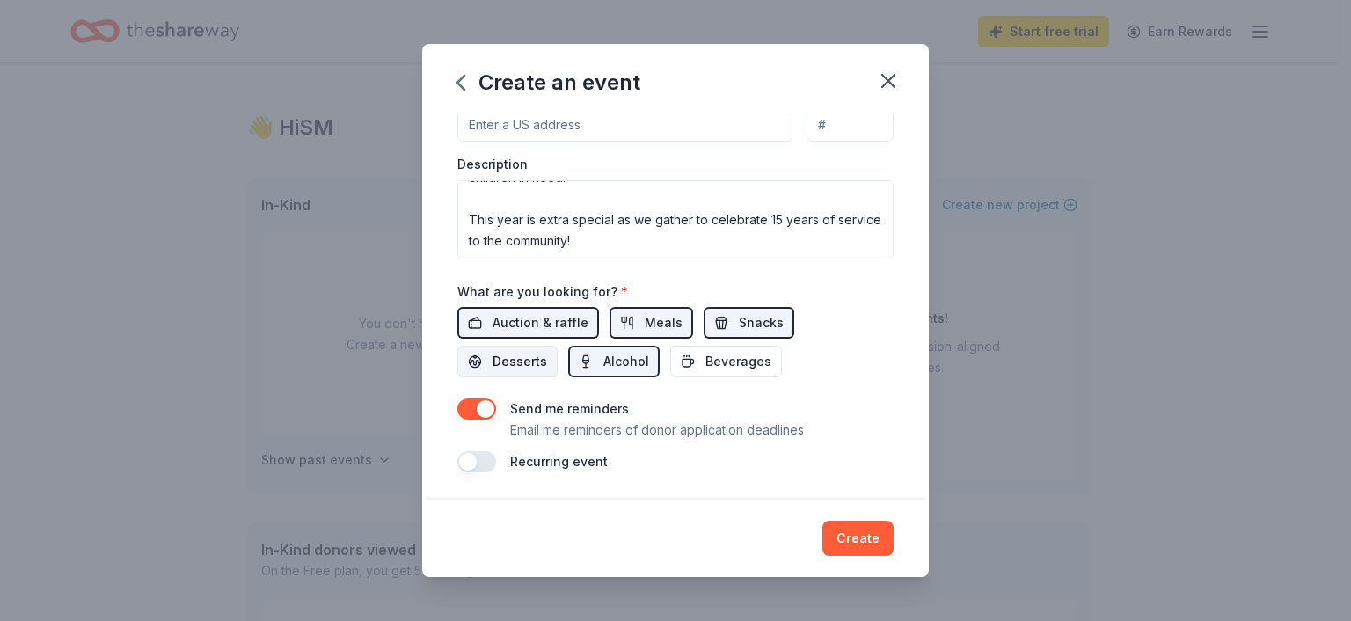
click at [510, 360] on span "Desserts" at bounding box center [520, 361] width 55 height 21
click at [744, 365] on span "Beverages" at bounding box center [739, 361] width 66 height 21
click at [801, 372] on div "Auction & raffle Meals Snacks Desserts Alcohol Beverages" at bounding box center [675, 342] width 436 height 70
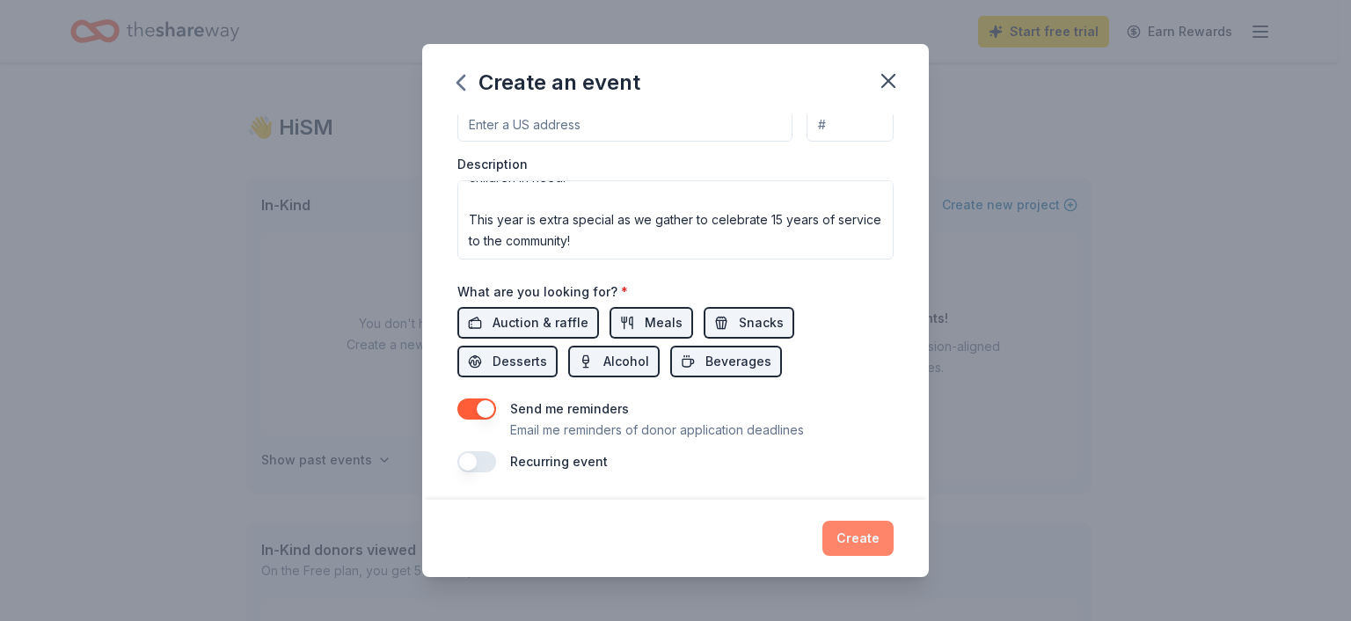
click at [873, 549] on button "Create" at bounding box center [858, 538] width 71 height 35
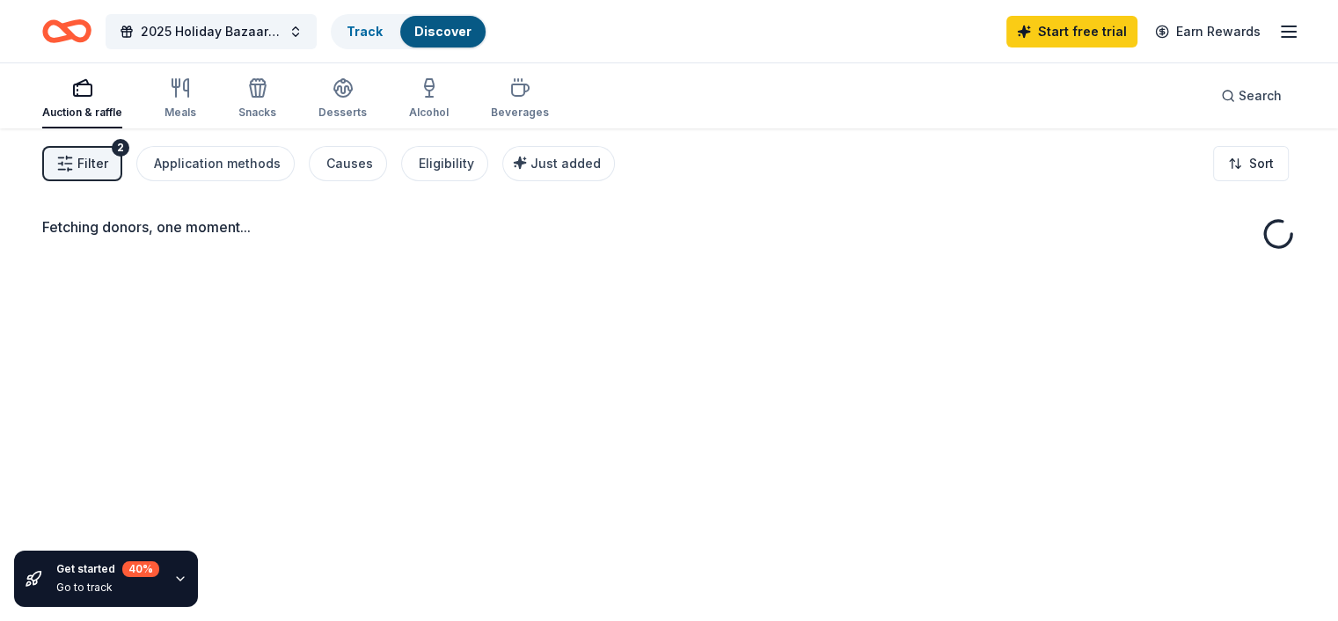
click at [873, 549] on div "Fetching donors, one moment..." at bounding box center [669, 438] width 1338 height 621
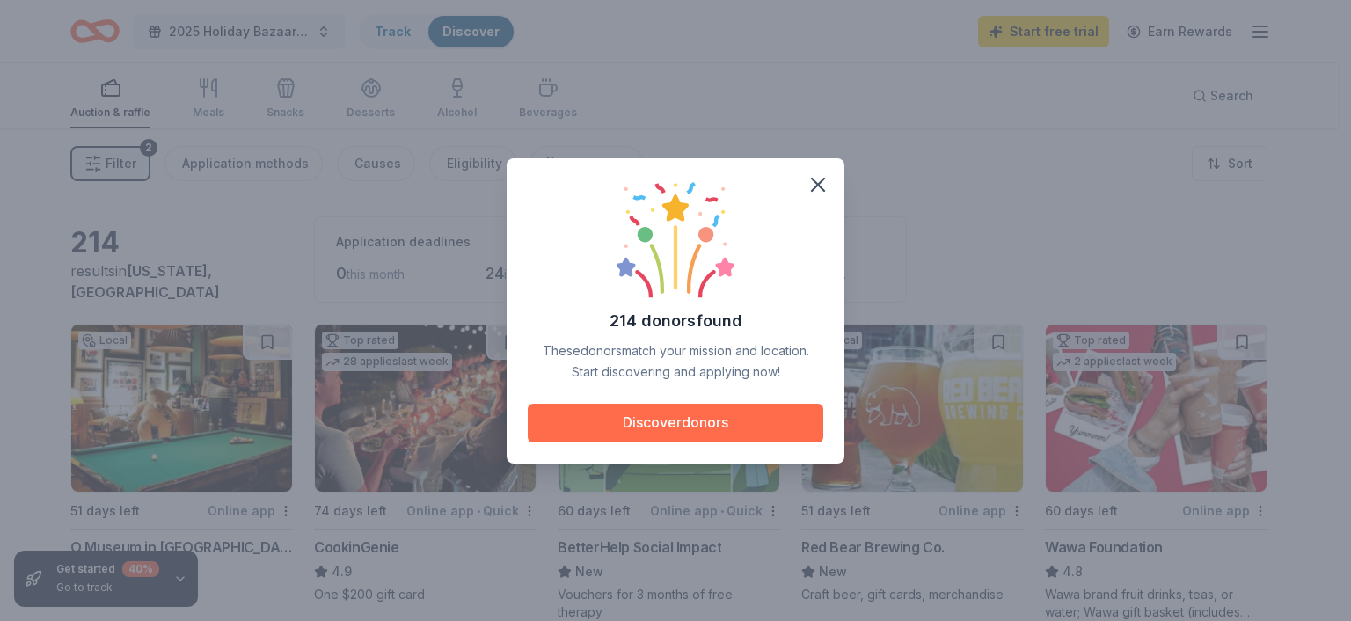
click at [753, 414] on button "Discover donors" at bounding box center [676, 423] width 296 height 39
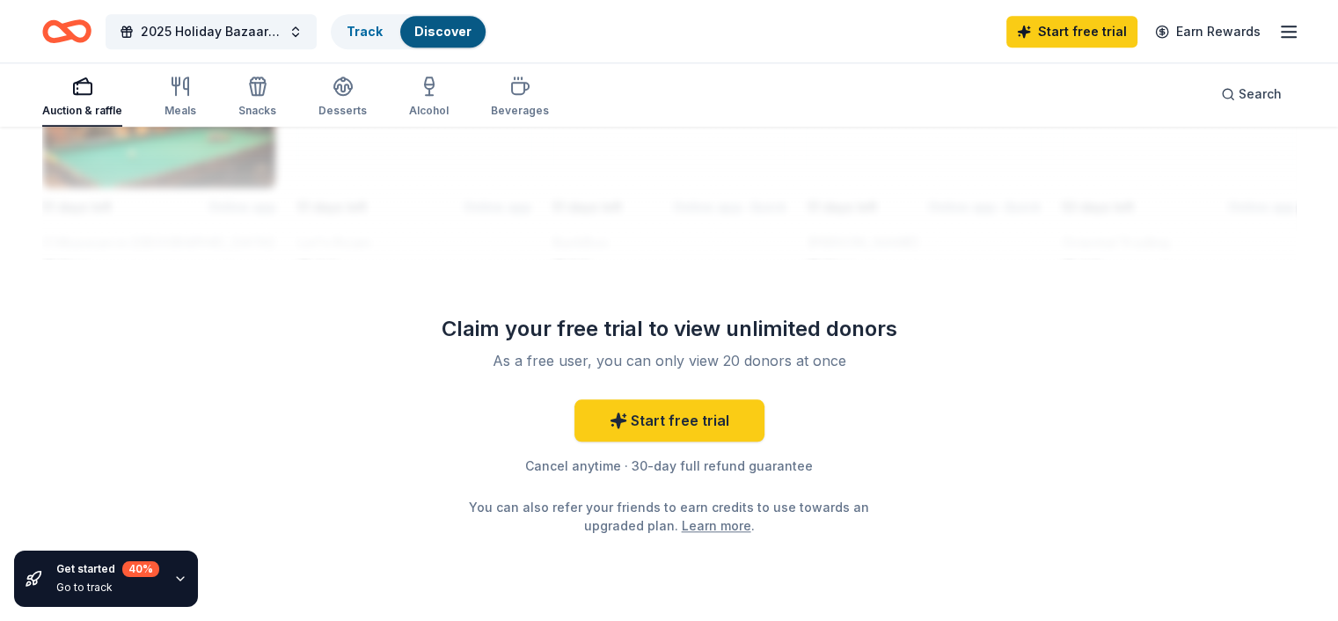
scroll to position [1747, 0]
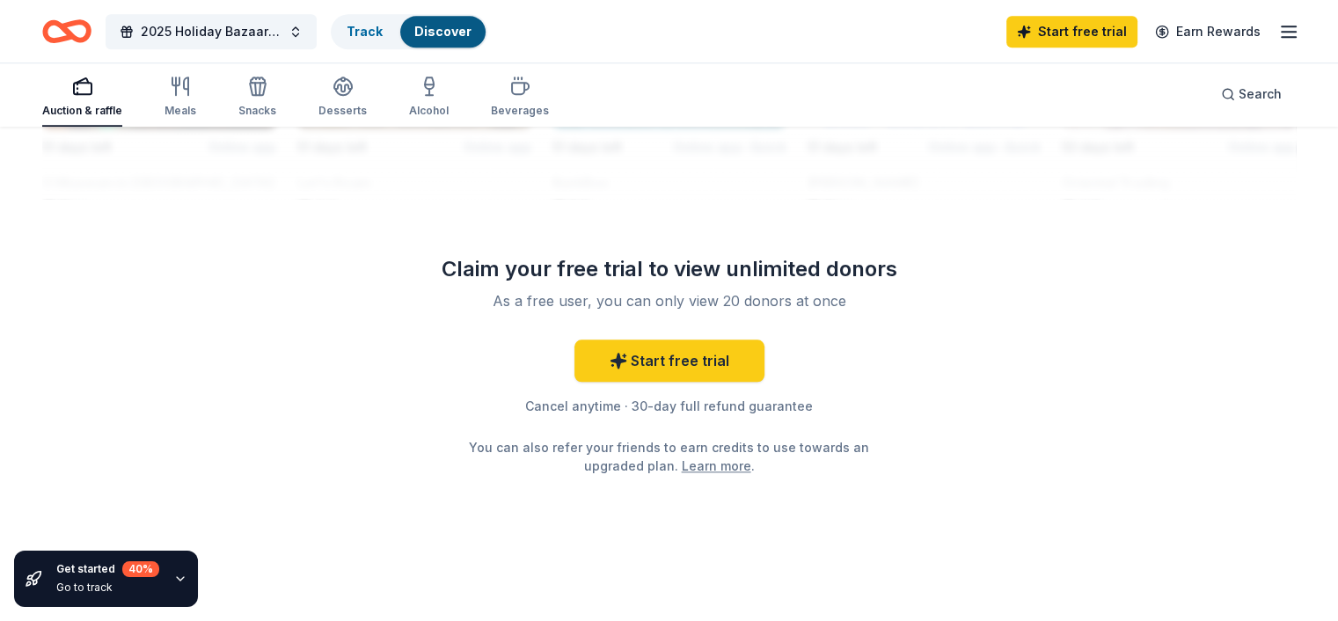
click at [729, 296] on div "As a free user, you can only view 20 donors at once" at bounding box center [669, 300] width 465 height 21
click at [684, 364] on link "Start free trial" at bounding box center [670, 361] width 190 height 42
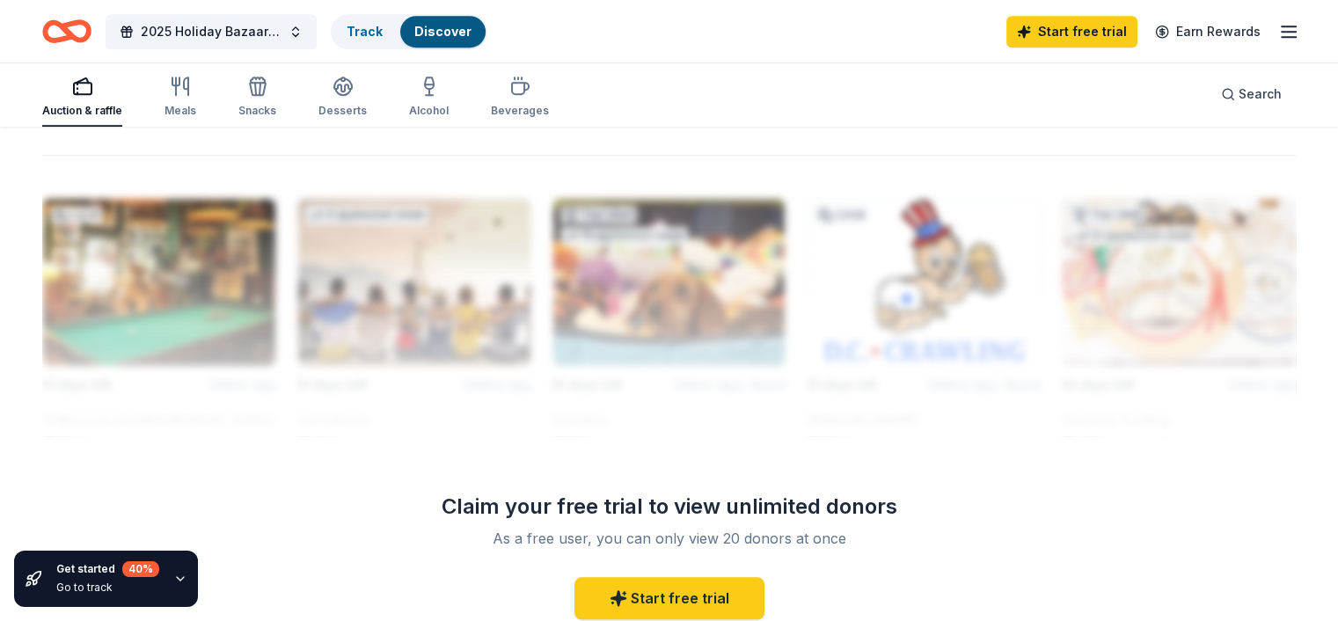
scroll to position [1094, 0]
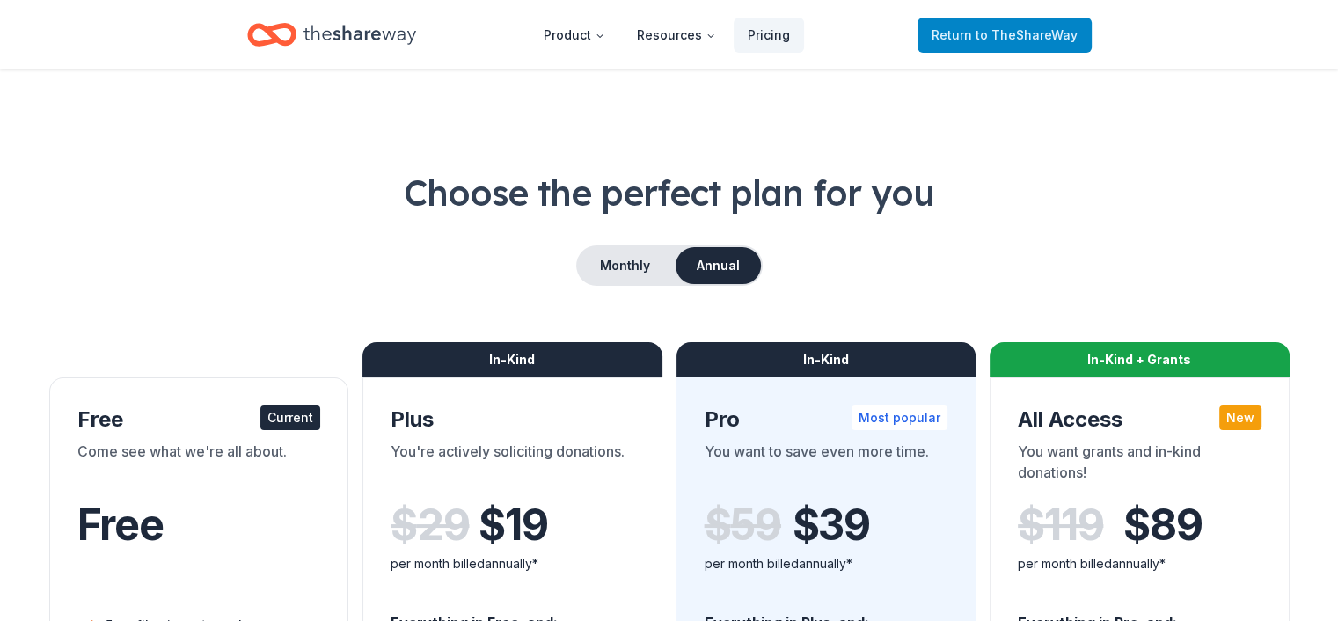
click at [1013, 38] on span "to TheShareWay" at bounding box center [1027, 34] width 102 height 15
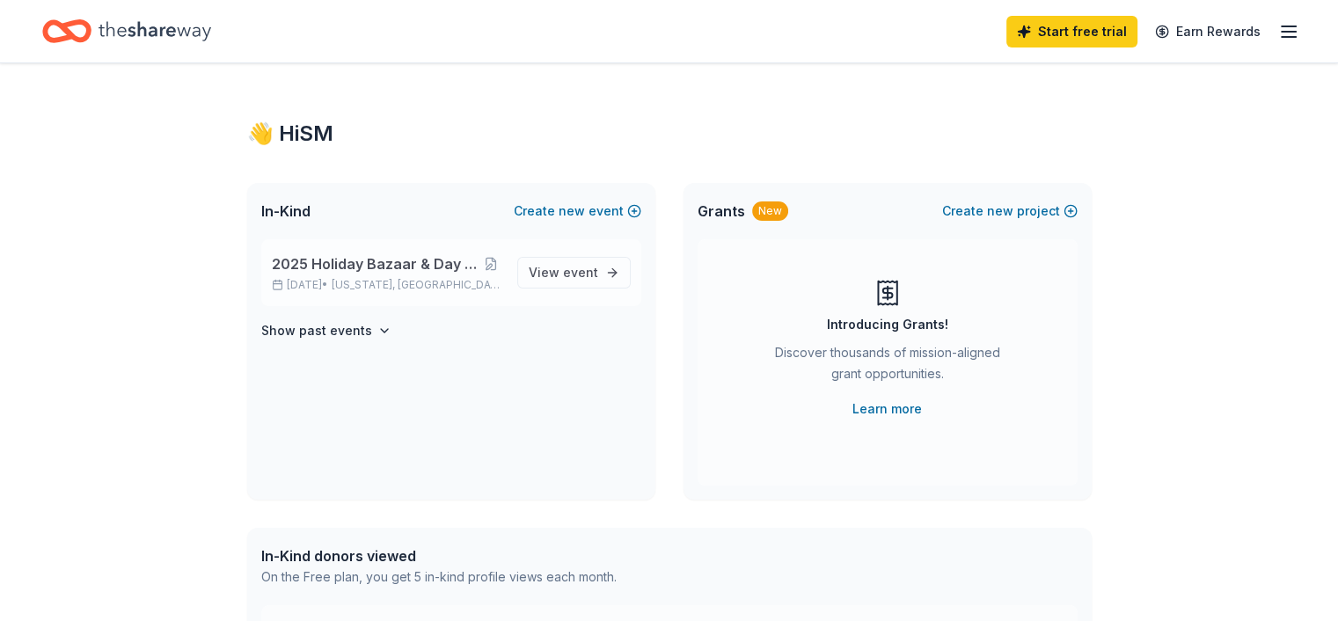
click at [422, 265] on span "2025 Holiday Bazaar & Day Party Fundraiser" at bounding box center [376, 263] width 208 height 21
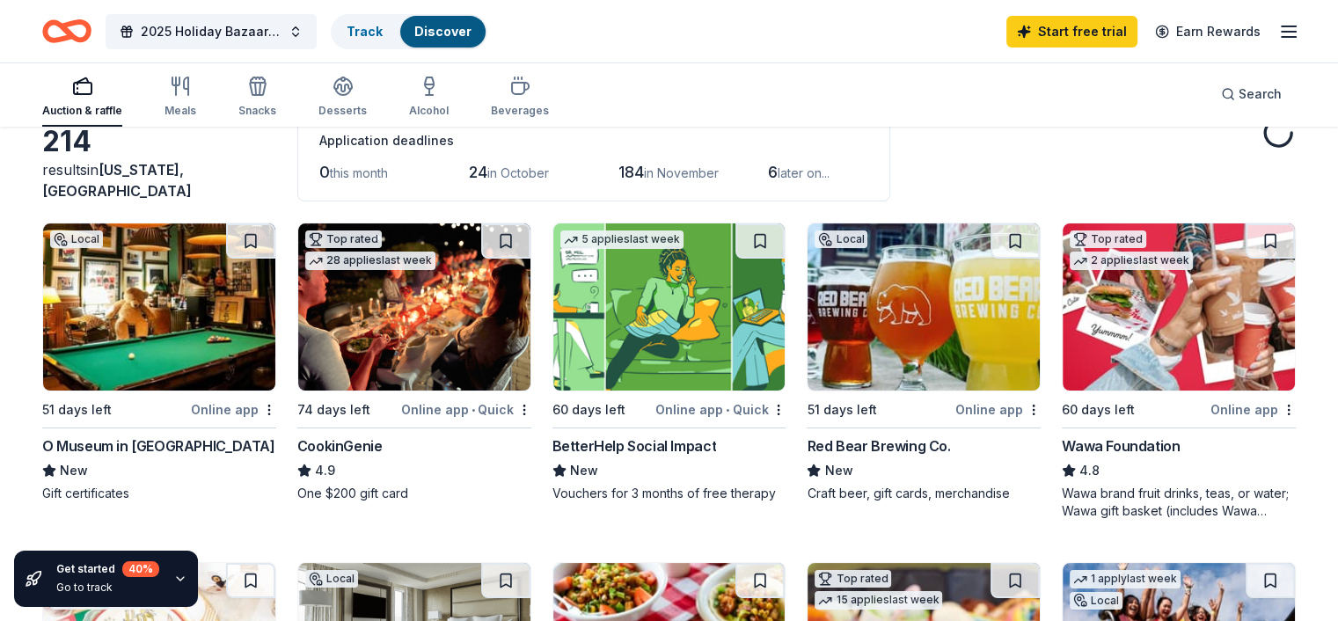
scroll to position [127, 0]
